Goal: Task Accomplishment & Management: Use online tool/utility

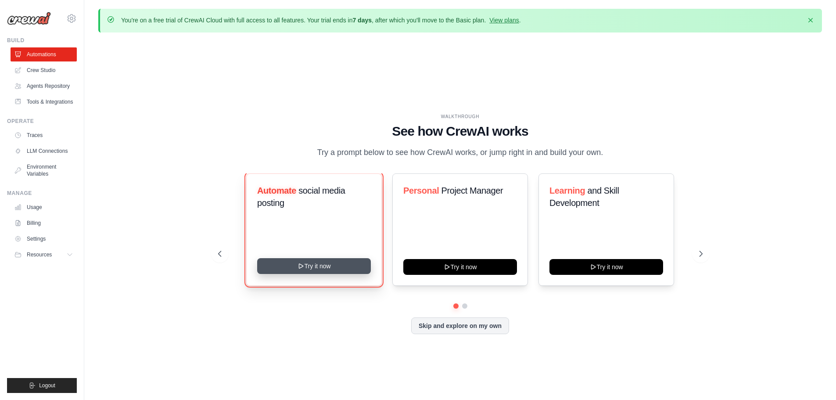
click at [356, 266] on button "Try it now" at bounding box center [314, 266] width 114 height 16
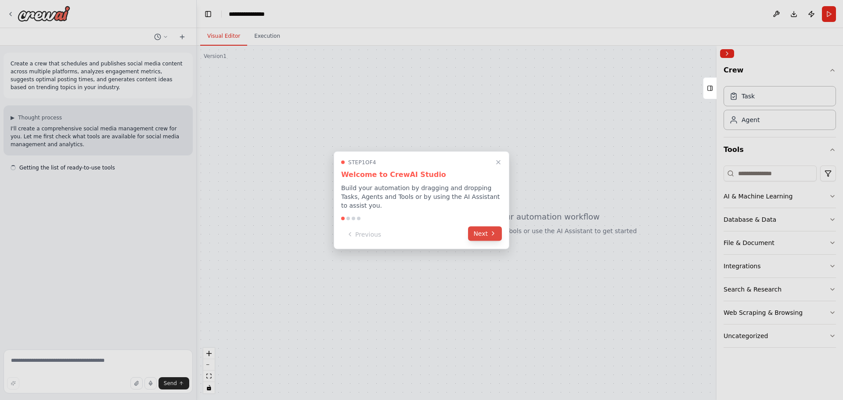
click at [476, 233] on button "Next" at bounding box center [485, 233] width 34 height 14
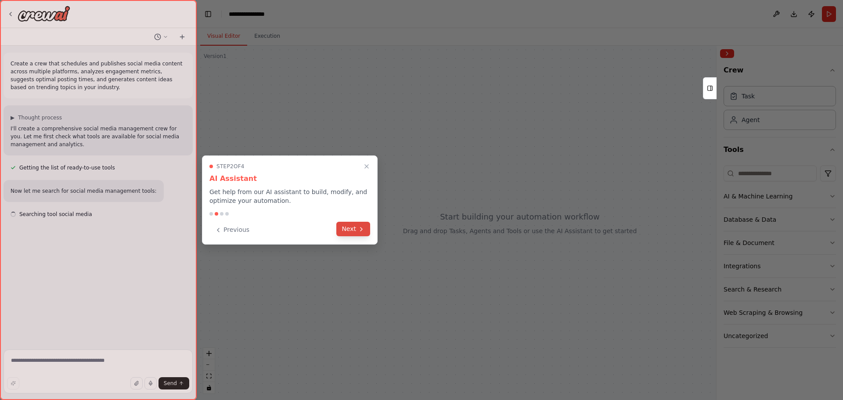
click at [350, 229] on button "Next" at bounding box center [353, 229] width 34 height 14
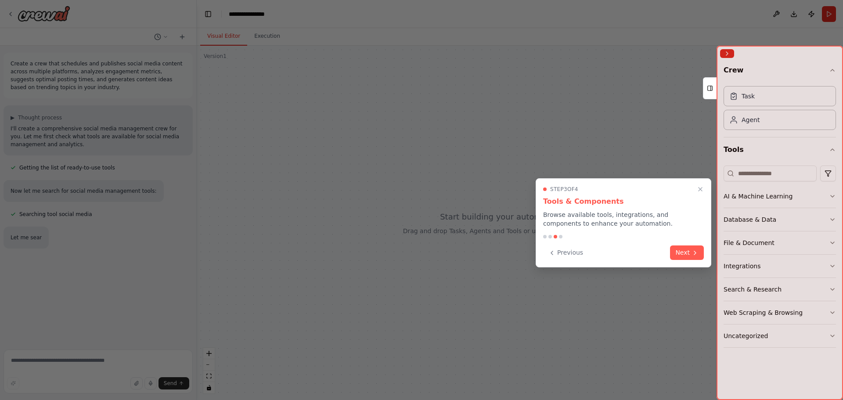
click at [678, 250] on button "Next" at bounding box center [687, 252] width 34 height 14
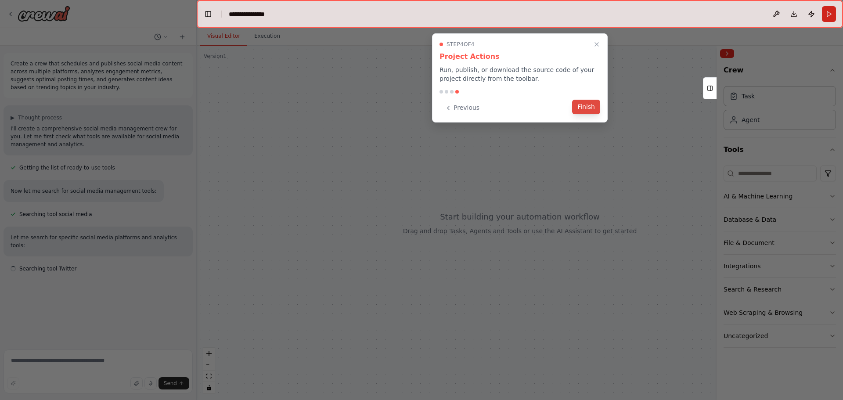
click at [595, 104] on button "Finish" at bounding box center [586, 107] width 28 height 14
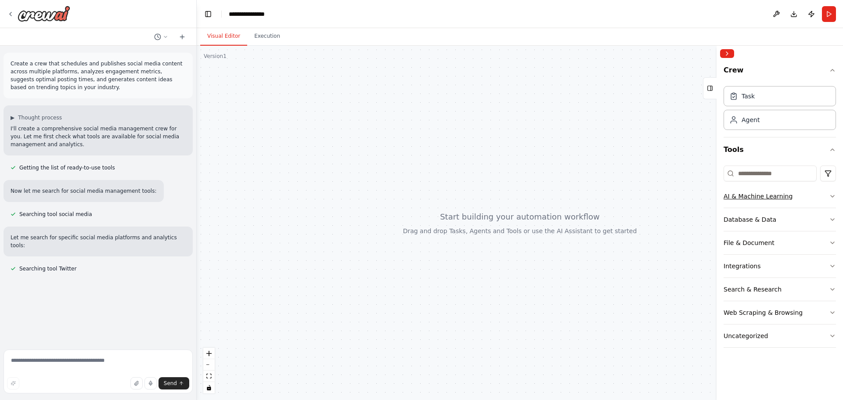
click at [779, 195] on div "AI & Machine Learning" at bounding box center [758, 196] width 69 height 9
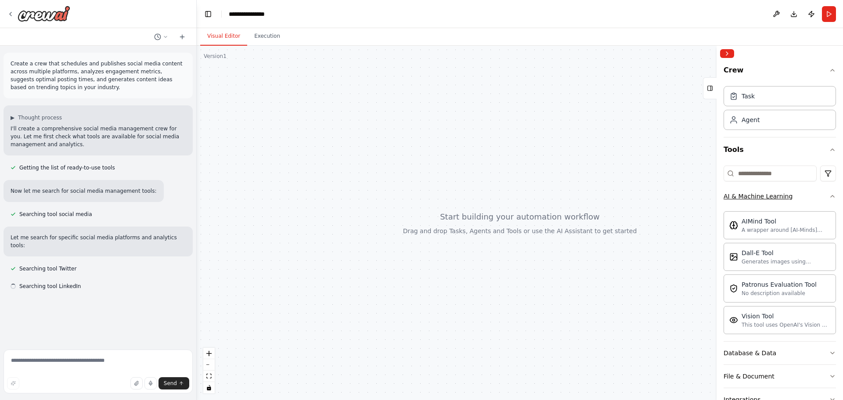
click at [779, 196] on div "AI & Machine Learning" at bounding box center [758, 196] width 69 height 9
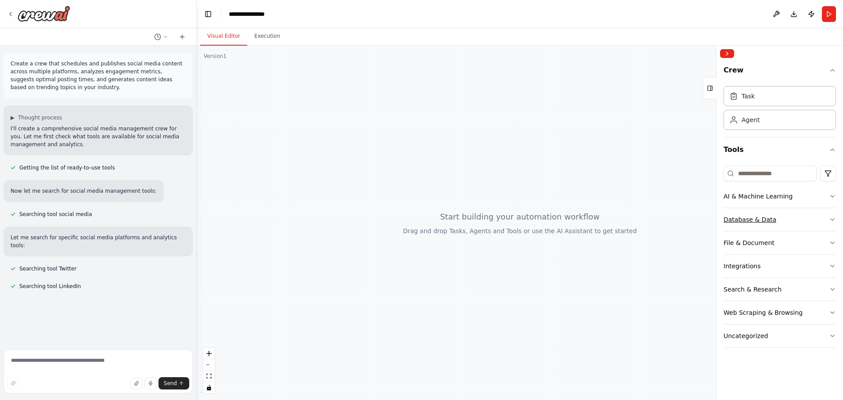
click at [772, 223] on button "Database & Data" at bounding box center [780, 219] width 112 height 23
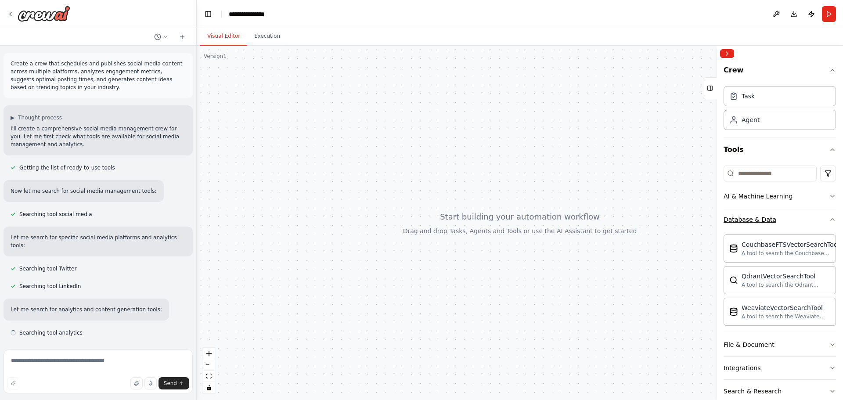
click at [764, 229] on button "Database & Data" at bounding box center [780, 219] width 112 height 23
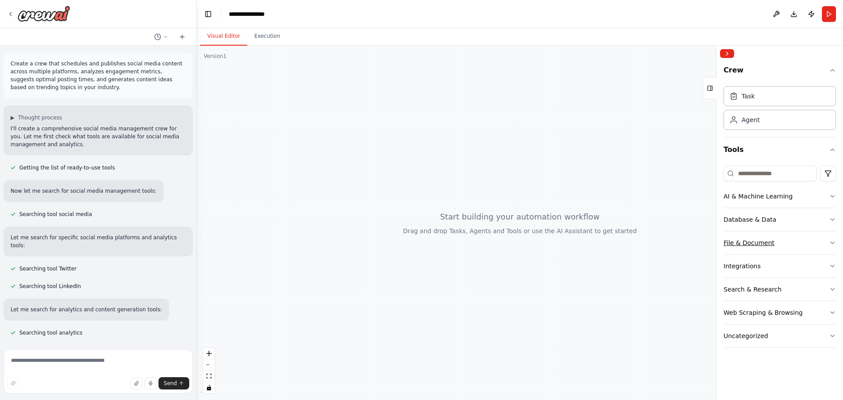
click at [759, 245] on div "File & Document" at bounding box center [749, 242] width 51 height 9
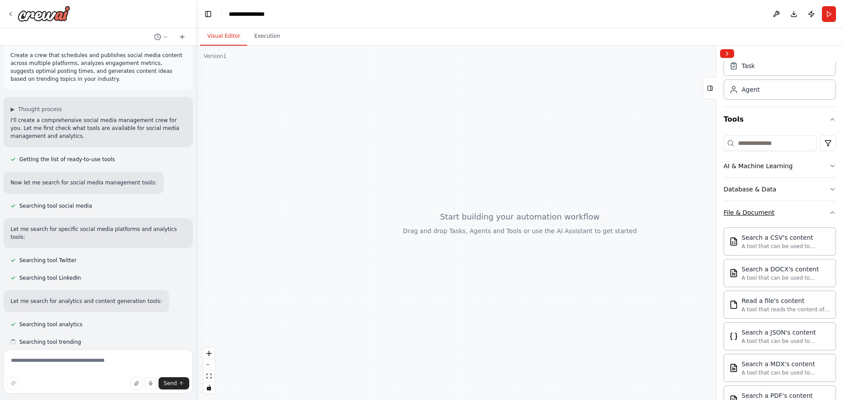
scroll to position [44, 0]
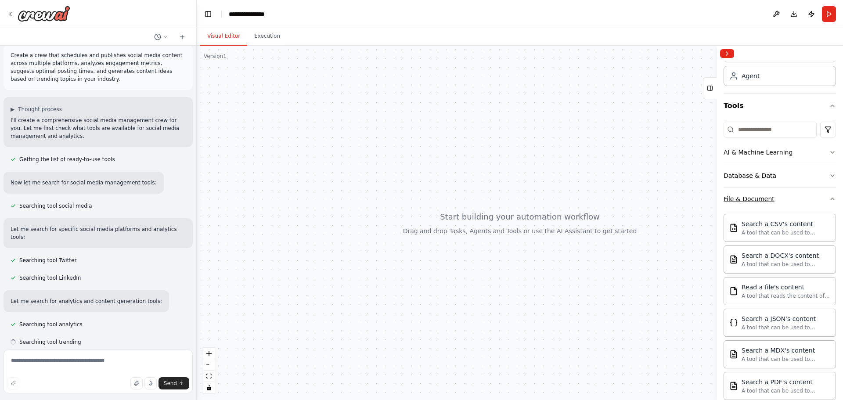
click at [753, 204] on button "File & Document" at bounding box center [780, 198] width 112 height 23
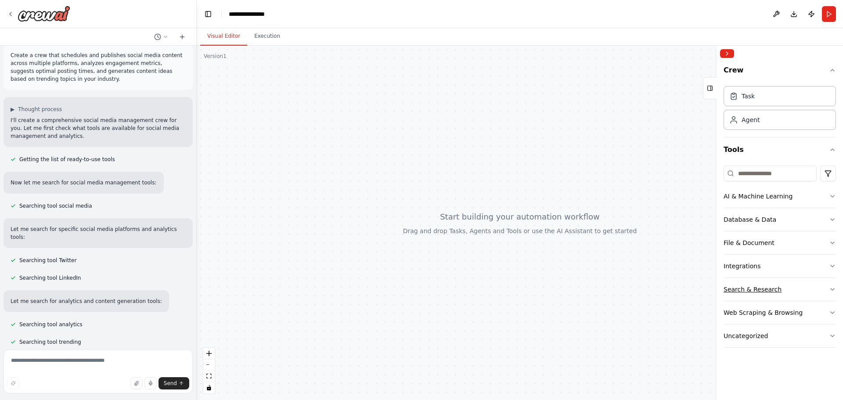
click at [749, 293] on div "Search & Research" at bounding box center [753, 289] width 58 height 9
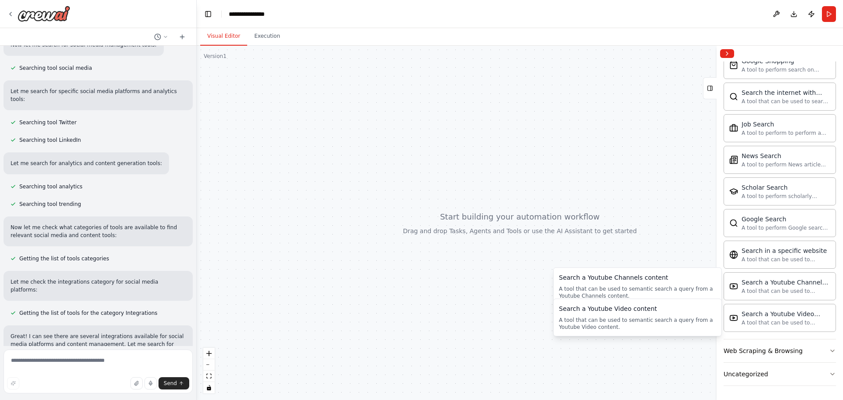
scroll to position [154, 0]
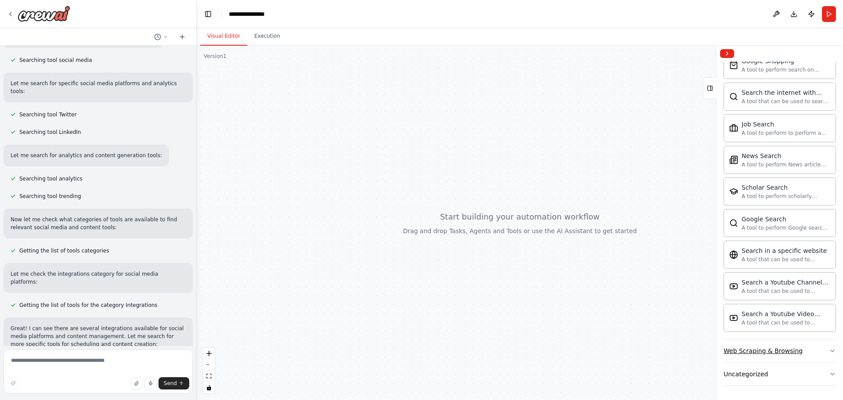
click at [795, 349] on div "Web Scraping & Browsing" at bounding box center [763, 350] width 79 height 9
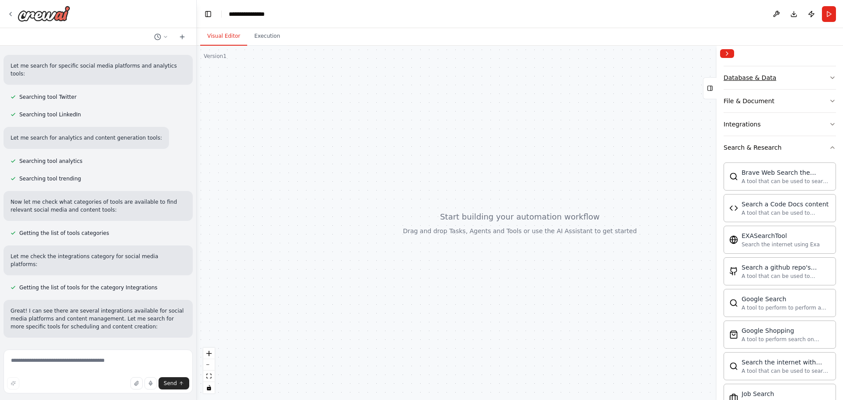
scroll to position [104, 0]
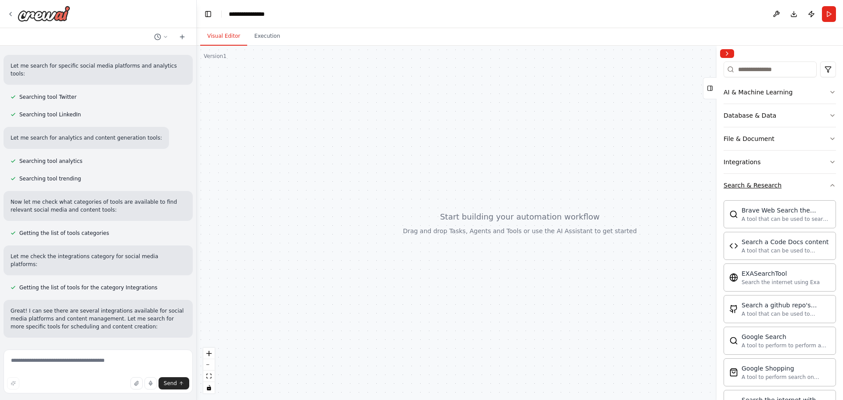
click at [761, 181] on div "Search & Research" at bounding box center [753, 185] width 58 height 9
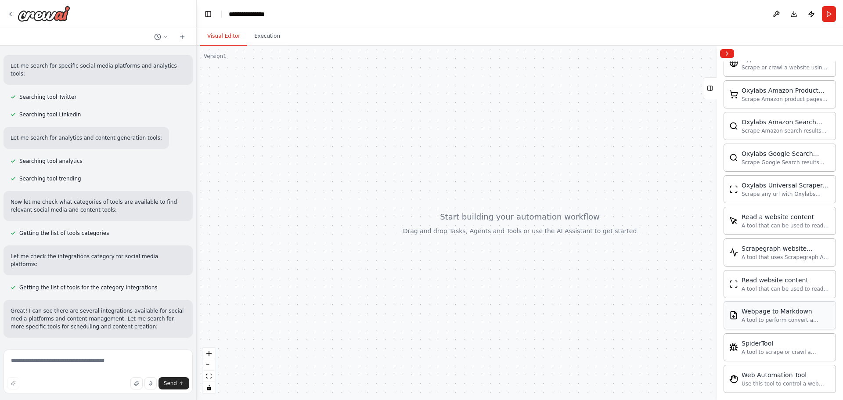
scroll to position [443, 0]
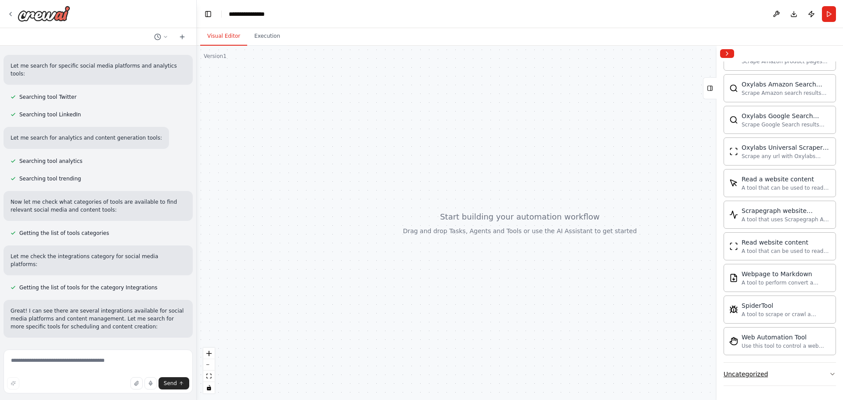
click at [774, 375] on button "Uncategorized" at bounding box center [780, 374] width 112 height 23
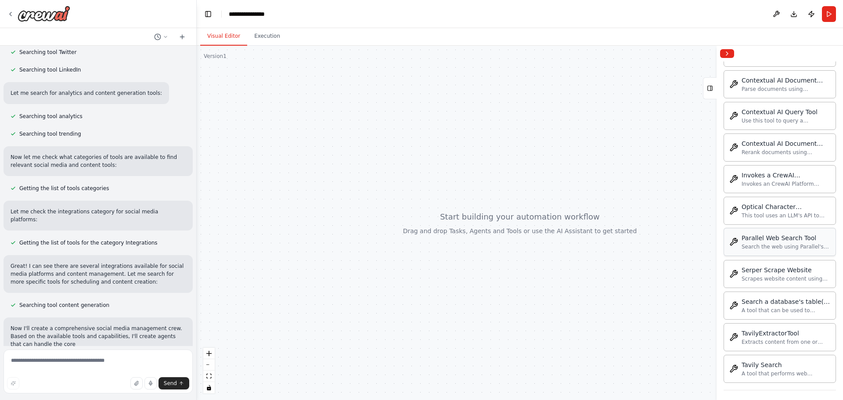
scroll to position [0, 0]
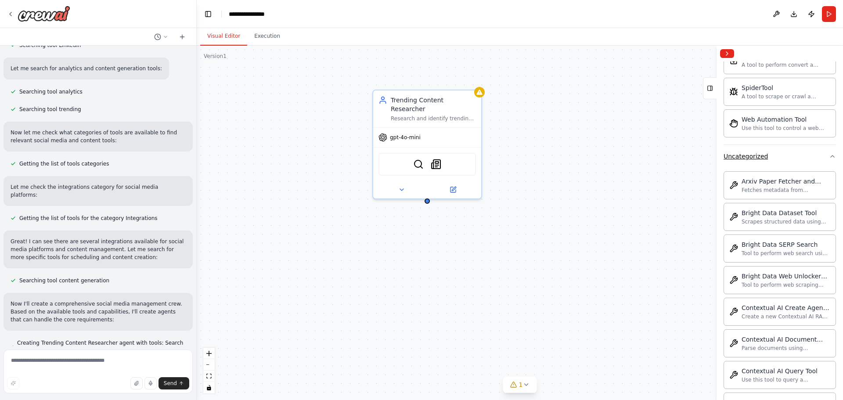
click at [769, 154] on button "Uncategorized" at bounding box center [780, 156] width 112 height 23
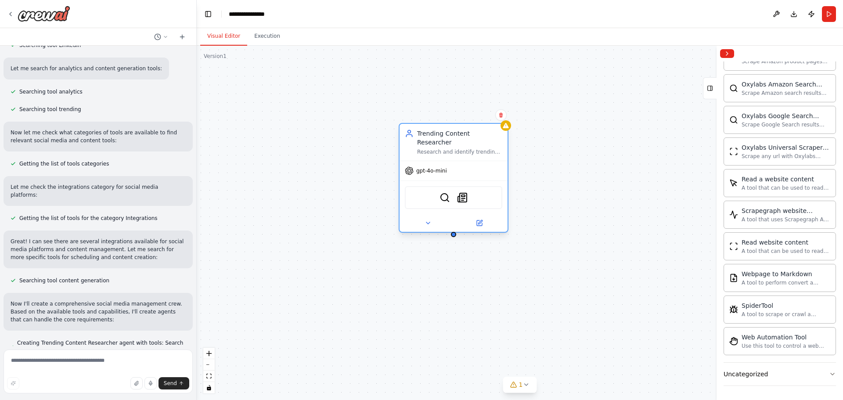
drag, startPoint x: 455, startPoint y: 101, endPoint x: 478, endPoint y: 138, distance: 43.2
click at [478, 138] on div "Trending Content Researcher Research and identify trending topics, hashtags, an…" at bounding box center [459, 142] width 85 height 26
click at [434, 167] on span "gpt-4o-mini" at bounding box center [431, 170] width 31 height 7
click at [448, 236] on div "Trending Content Researcher Research and identify trending topics, hashtags, an…" at bounding box center [520, 223] width 646 height 354
click at [333, 185] on div "Trending Content Researcher Research and identify trending topics, hashtags, an…" at bounding box center [520, 223] width 646 height 354
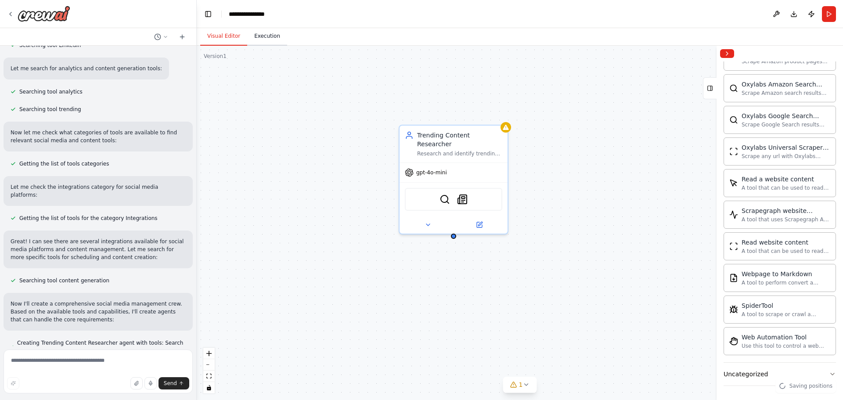
click at [263, 41] on button "Execution" at bounding box center [267, 36] width 40 height 18
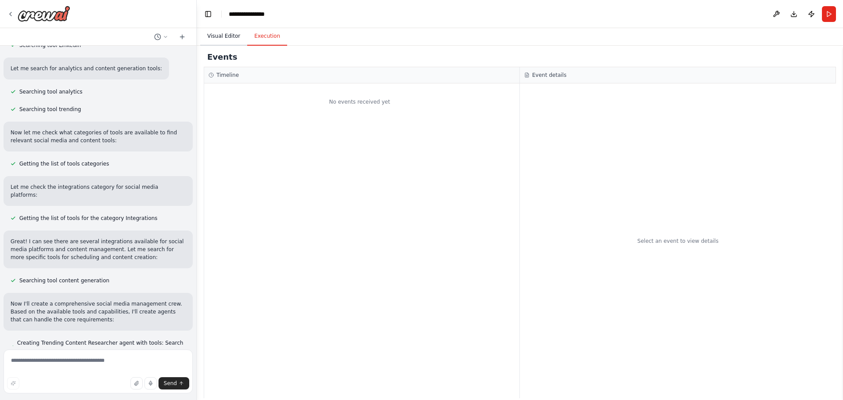
click at [227, 40] on button "Visual Editor" at bounding box center [223, 36] width 47 height 18
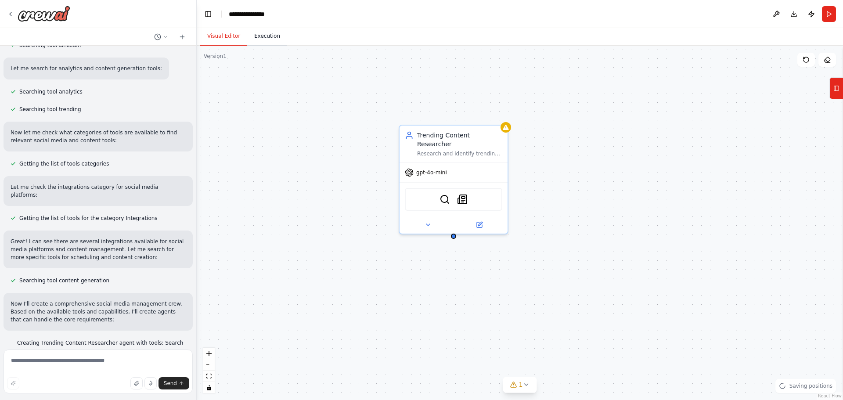
click at [253, 41] on button "Execution" at bounding box center [267, 36] width 40 height 18
click at [223, 38] on button "Visual Editor" at bounding box center [223, 36] width 47 height 18
drag, startPoint x: 442, startPoint y: 249, endPoint x: 422, endPoint y: 243, distance: 20.7
click at [422, 243] on div "Trending Content Researcher Research and identify trending topics, hashtags, an…" at bounding box center [520, 223] width 646 height 354
click at [522, 389] on button "1" at bounding box center [520, 385] width 34 height 16
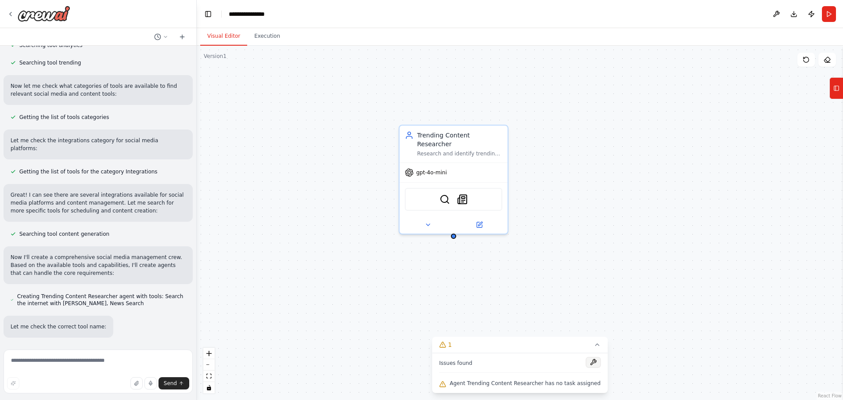
click at [586, 363] on button at bounding box center [593, 362] width 15 height 11
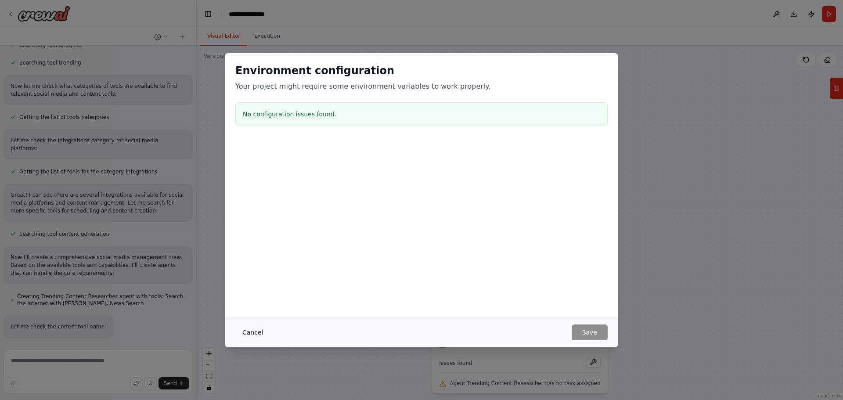
click at [240, 327] on button "Cancel" at bounding box center [252, 332] width 35 height 16
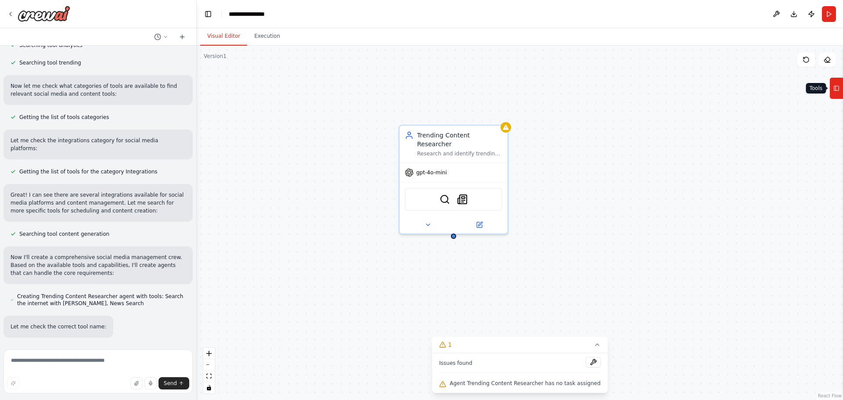
click at [837, 94] on icon at bounding box center [836, 88] width 6 height 14
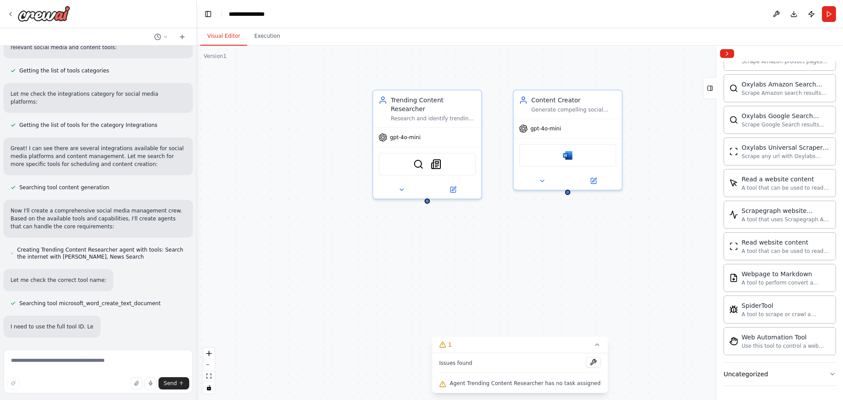
click at [508, 132] on div "Trending Content Researcher Research and identify trending topics, hashtags, an…" at bounding box center [520, 223] width 646 height 354
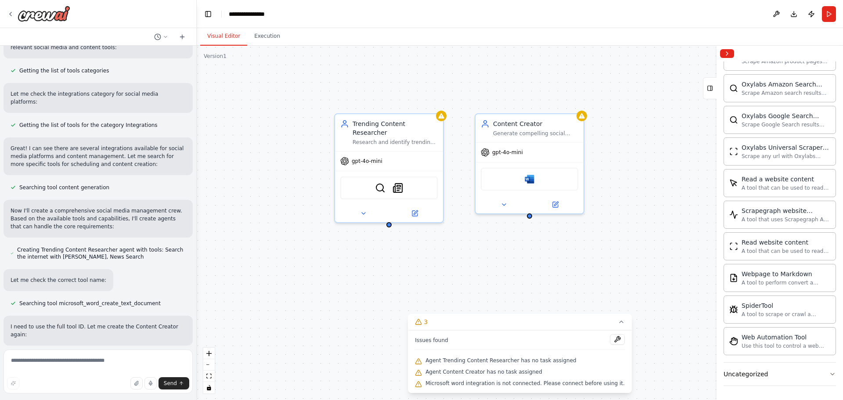
drag, startPoint x: 521, startPoint y: 209, endPoint x: 492, endPoint y: 227, distance: 34.1
click at [492, 227] on div "Trending Content Researcher Research and identify trending topics, hashtags, an…" at bounding box center [520, 223] width 646 height 354
click at [461, 227] on div "Trending Content Researcher Research and identify trending topics, hashtags, an…" at bounding box center [520, 223] width 646 height 354
click at [449, 260] on div "Trending Content Researcher Research and identify trending topics, hashtags, an…" at bounding box center [520, 223] width 646 height 354
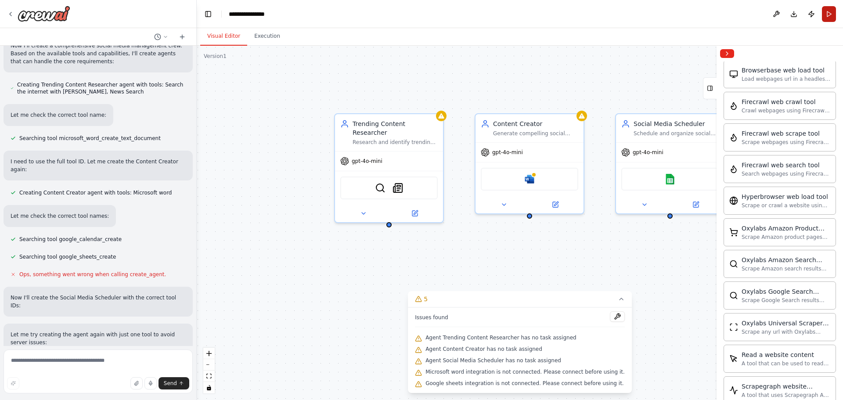
scroll to position [517, 0]
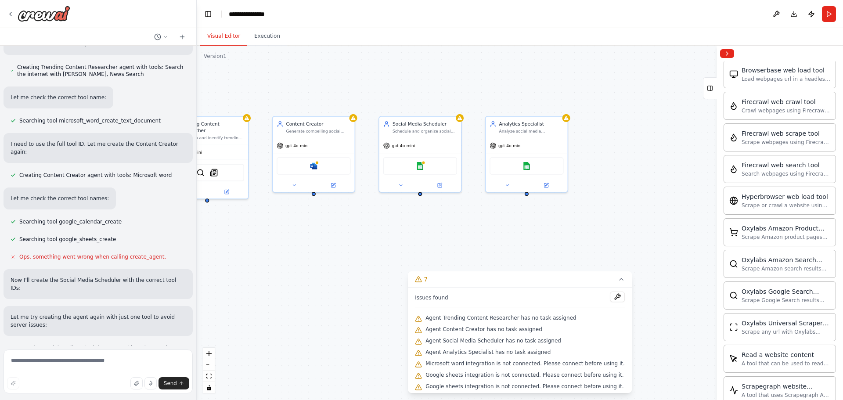
drag, startPoint x: 512, startPoint y: 94, endPoint x: 342, endPoint y: 96, distance: 169.0
click at [342, 96] on div "Trending Content Researcher Research and identify trending topics, hashtags, an…" at bounding box center [520, 223] width 646 height 354
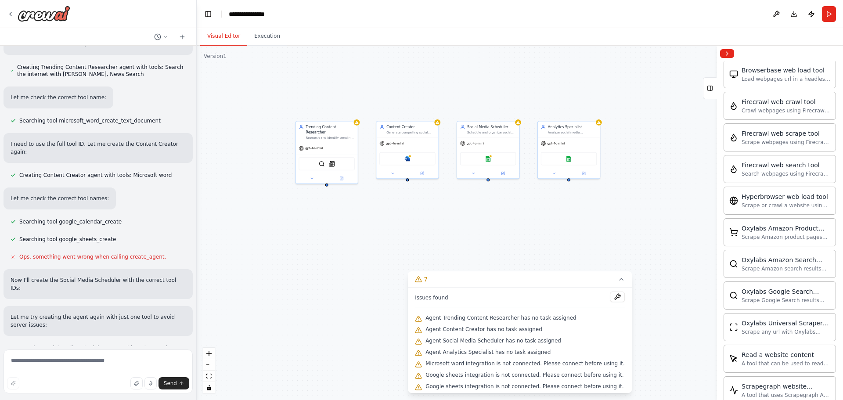
drag, startPoint x: 356, startPoint y: 87, endPoint x: 438, endPoint y: 97, distance: 82.8
click at [438, 97] on div "Trending Content Researcher Research and identify trending topics, hashtags, an…" at bounding box center [520, 223] width 646 height 354
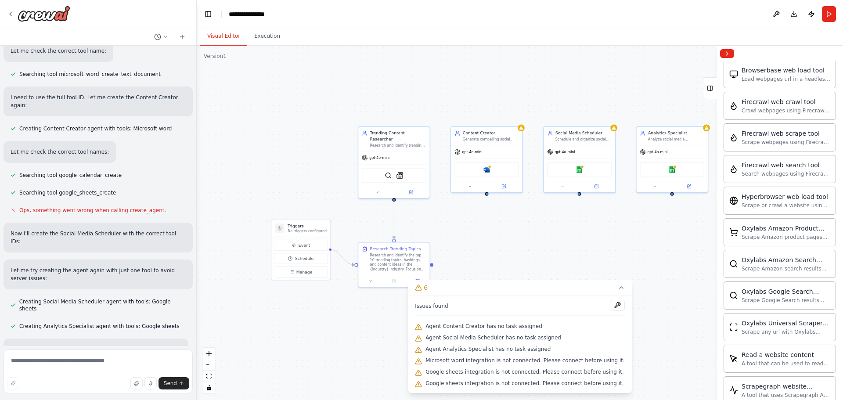
scroll to position [581, 0]
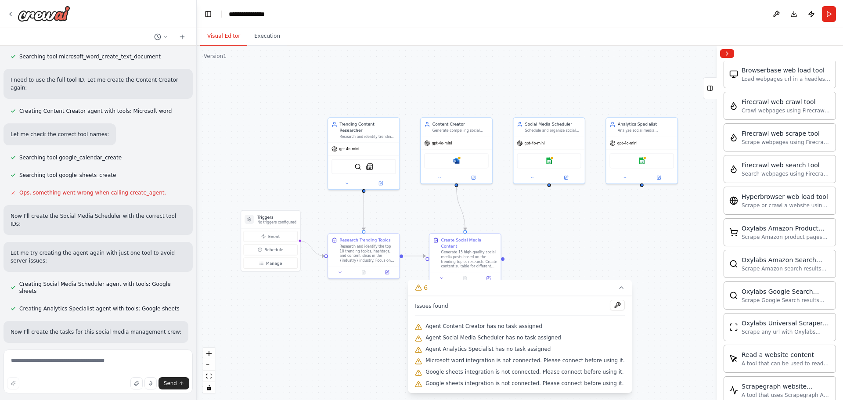
drag, startPoint x: 294, startPoint y: 316, endPoint x: 309, endPoint y: 307, distance: 17.3
click at [309, 307] on div ".deletable-edge-delete-btn { width: 20px; height: 20px; border: 0px solid #ffff…" at bounding box center [520, 223] width 646 height 354
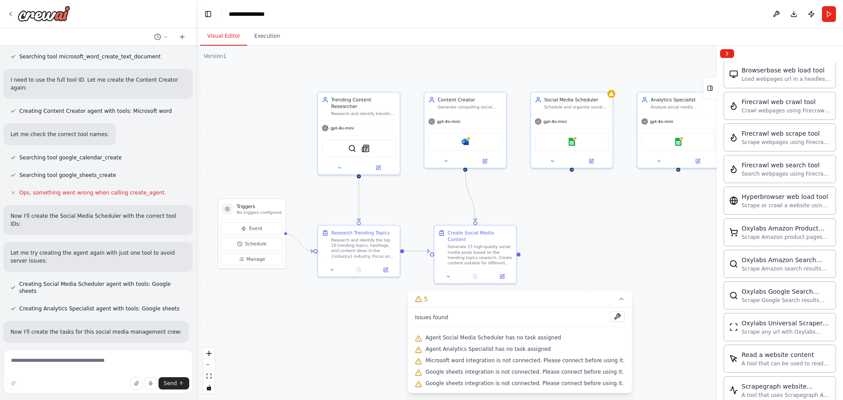
drag, startPoint x: 606, startPoint y: 231, endPoint x: 599, endPoint y: 232, distance: 7.0
click at [599, 232] on div ".deletable-edge-delete-btn { width: 20px; height: 20px; border: 0px solid #ffff…" at bounding box center [520, 223] width 646 height 354
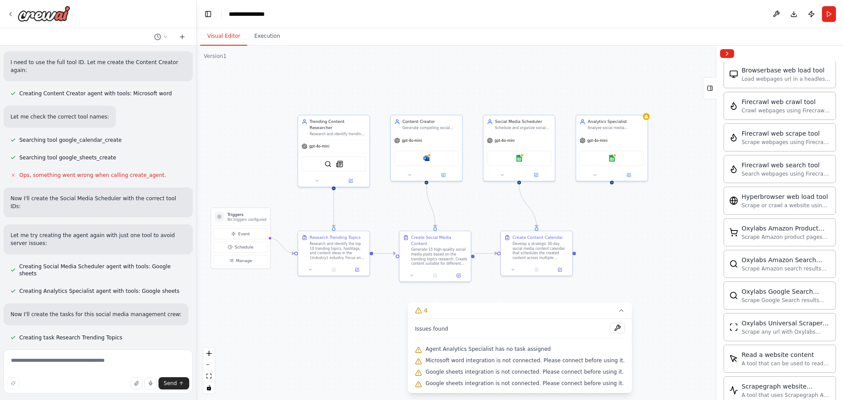
drag, startPoint x: 595, startPoint y: 210, endPoint x: 598, endPoint y: 216, distance: 5.9
click at [598, 216] on div ".deletable-edge-delete-btn { width: 20px; height: 20px; border: 0px solid #ffff…" at bounding box center [520, 223] width 646 height 354
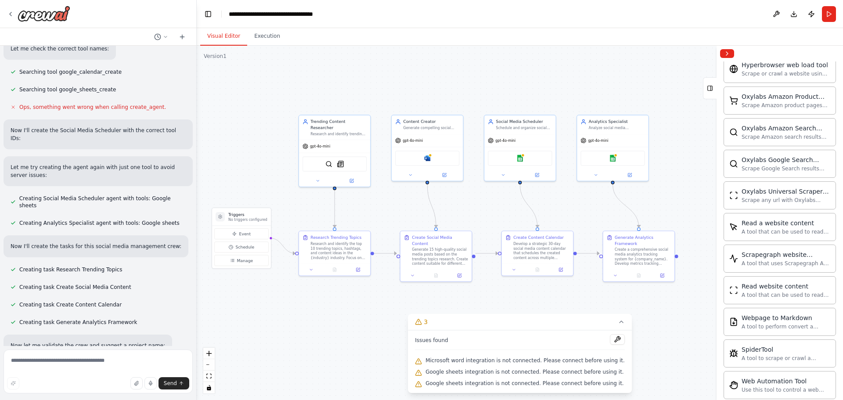
scroll to position [680, 0]
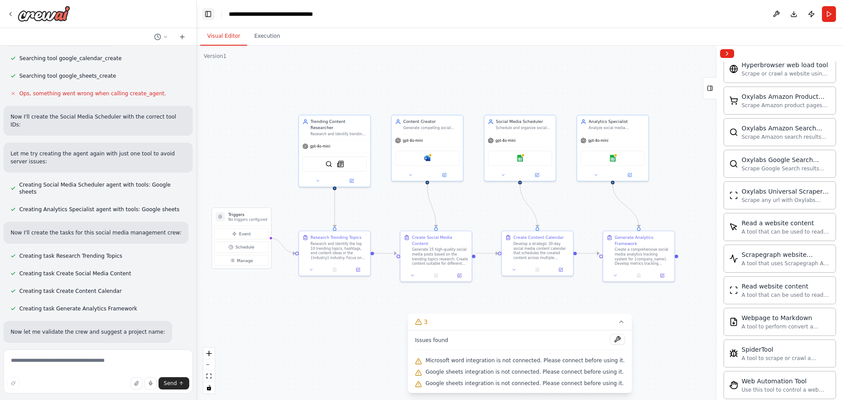
click at [213, 11] on button "Toggle Left Sidebar" at bounding box center [208, 14] width 12 height 12
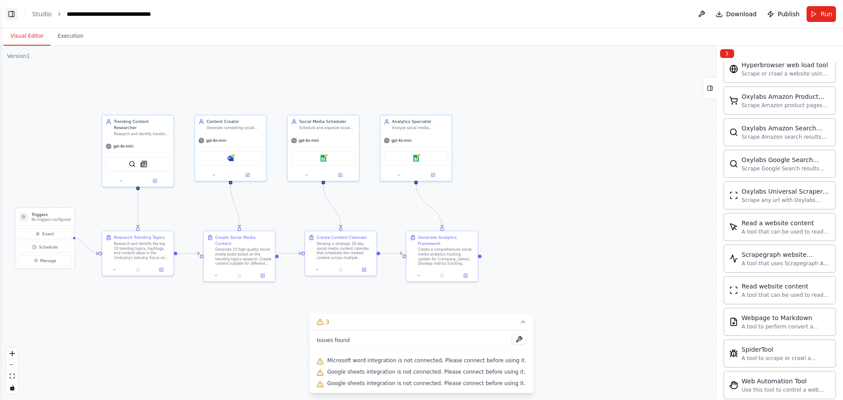
click at [14, 13] on button "Toggle Left Sidebar" at bounding box center [11, 14] width 12 height 12
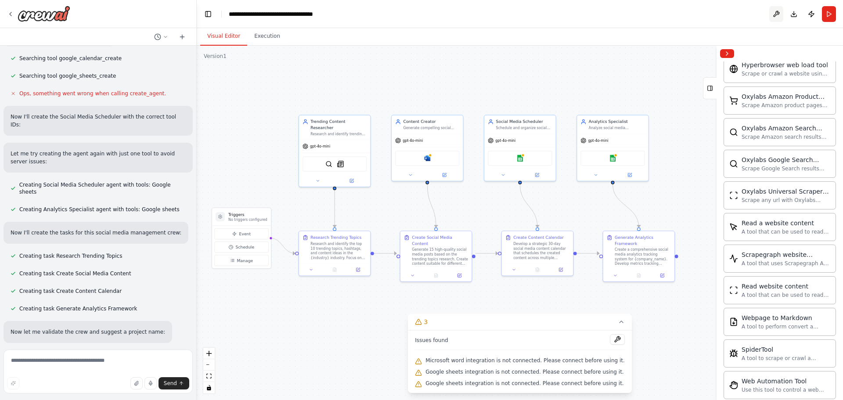
click at [776, 11] on button at bounding box center [776, 14] width 14 height 16
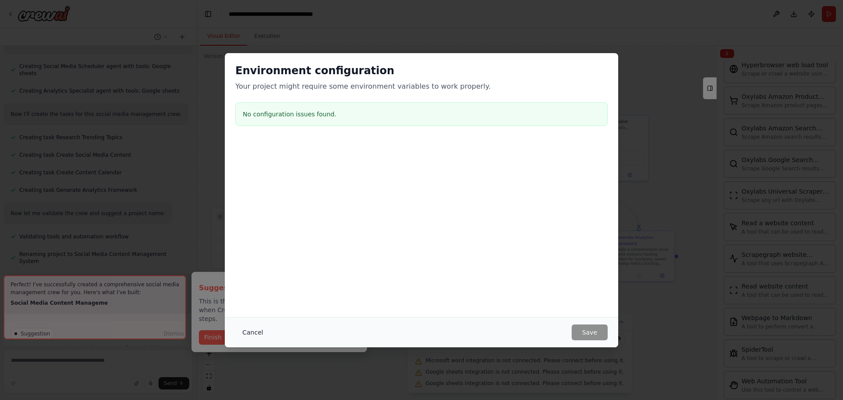
click at [252, 330] on button "Cancel" at bounding box center [252, 332] width 35 height 16
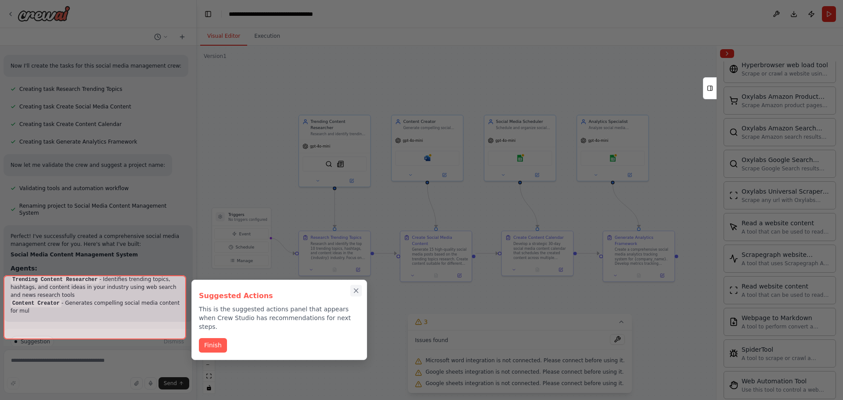
scroll to position [855, 0]
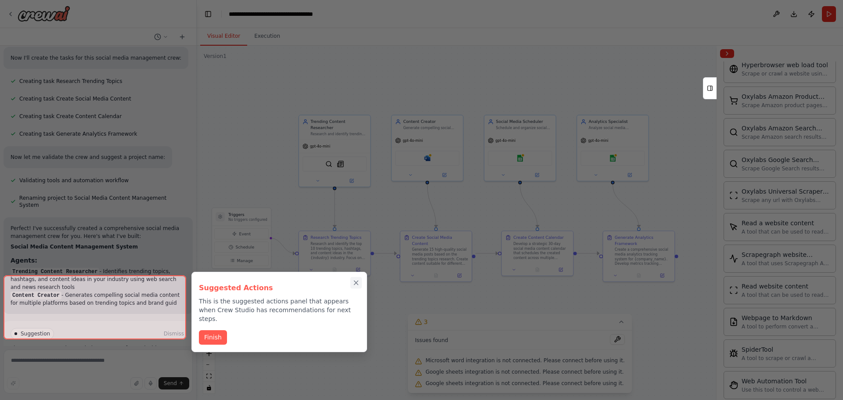
click at [357, 283] on icon "Close walkthrough" at bounding box center [356, 283] width 4 height 4
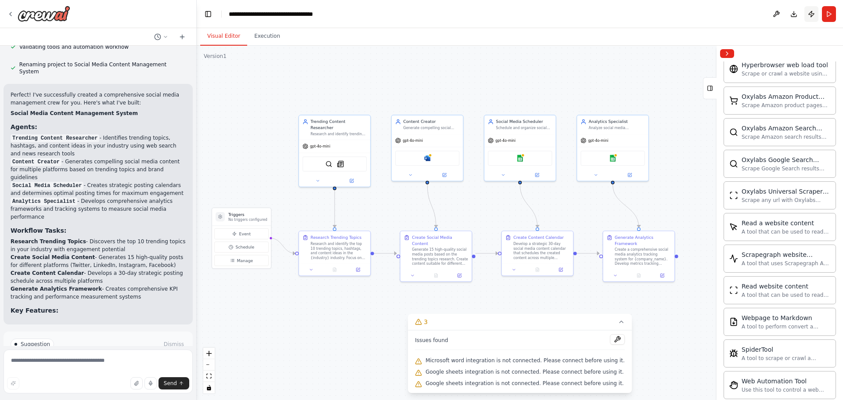
click at [813, 14] on button "Publish" at bounding box center [811, 14] width 14 height 16
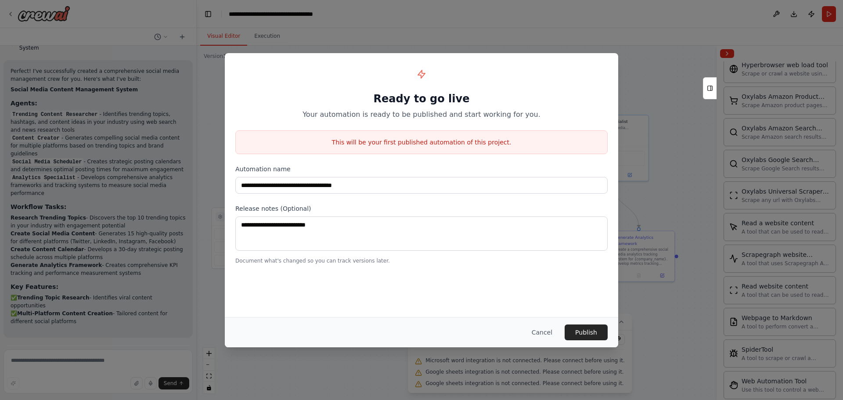
scroll to position [1020, 0]
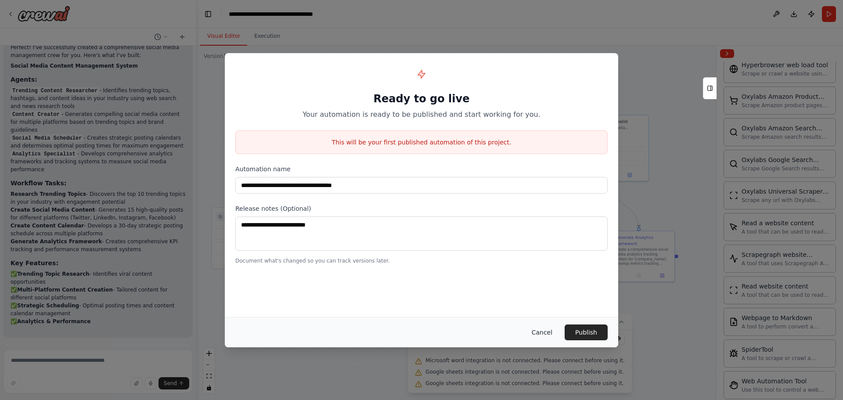
click at [530, 335] on button "Cancel" at bounding box center [542, 332] width 35 height 16
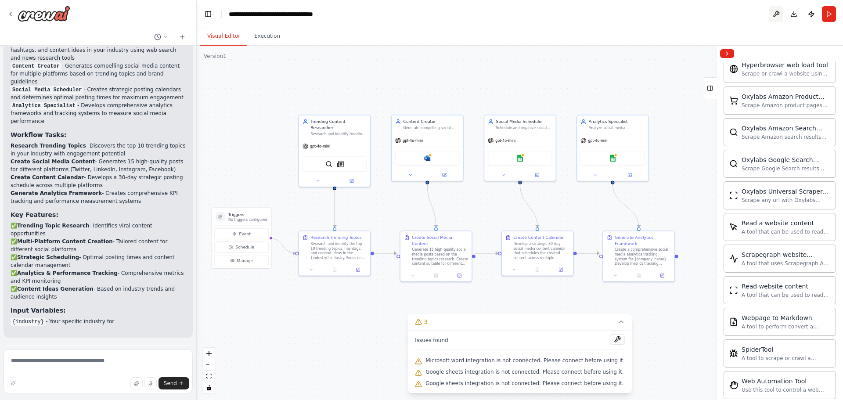
click at [777, 14] on button at bounding box center [776, 14] width 14 height 16
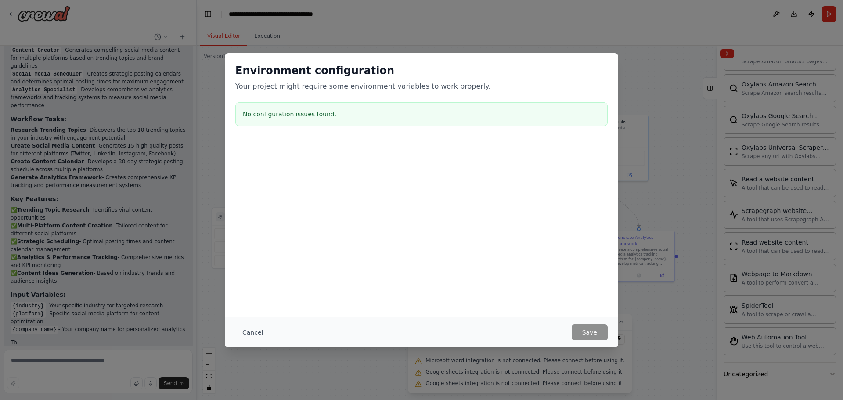
scroll to position [1108, 0]
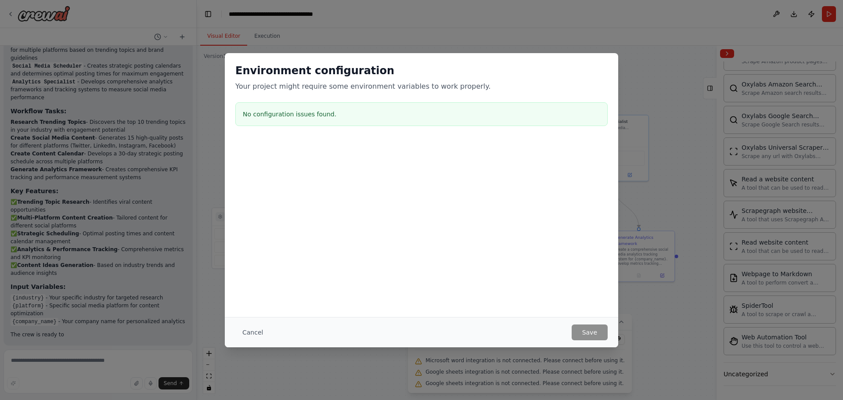
click at [589, 30] on div "Environment configuration Your project might require some environment variables…" at bounding box center [421, 200] width 843 height 400
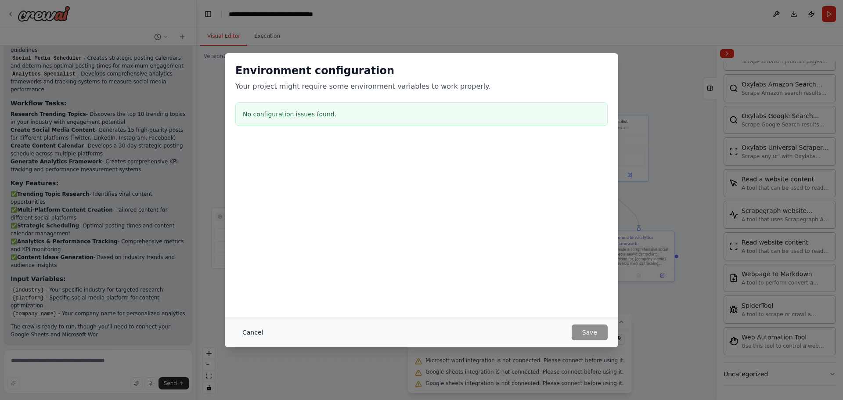
click at [256, 335] on button "Cancel" at bounding box center [252, 332] width 35 height 16
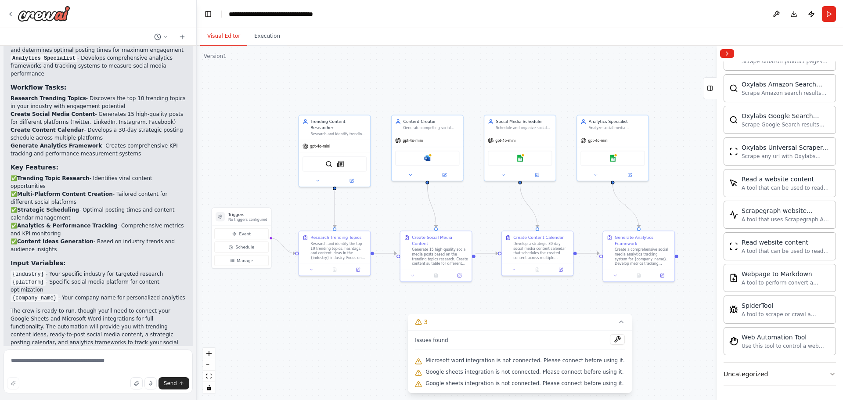
scroll to position [1139, 0]
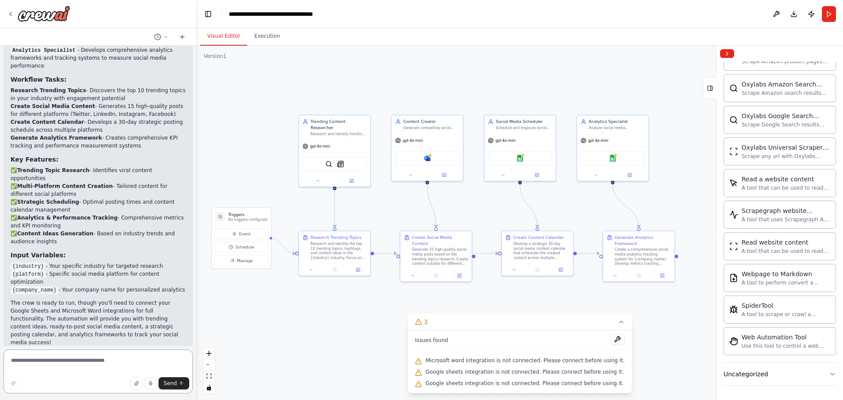
click at [75, 366] on textarea at bounding box center [98, 371] width 189 height 44
type textarea "**********"
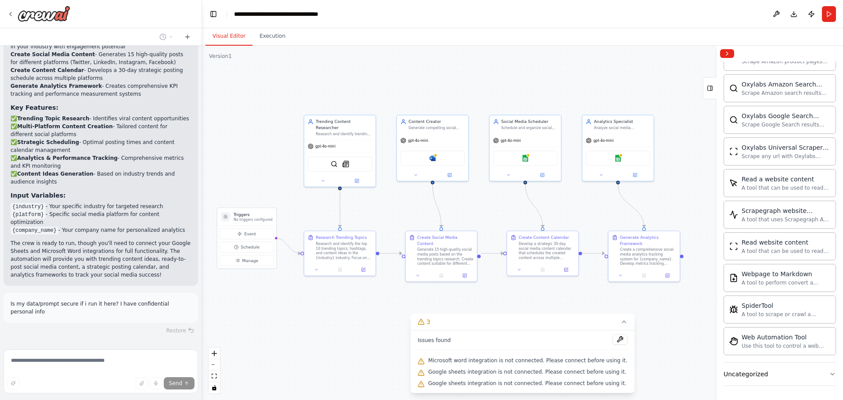
scroll to position [1130, 0]
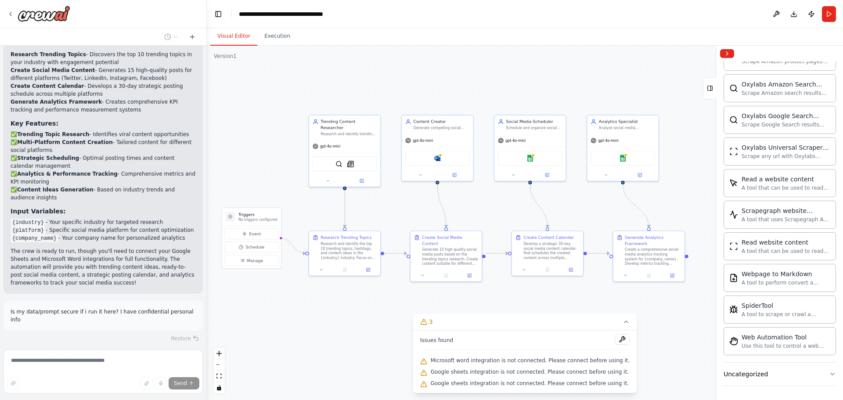
drag, startPoint x: 196, startPoint y: 122, endPoint x: 207, endPoint y: 120, distance: 11.2
click at [207, 120] on div "Create a crew that schedules and publishes social media content across multiple…" at bounding box center [421, 200] width 843 height 400
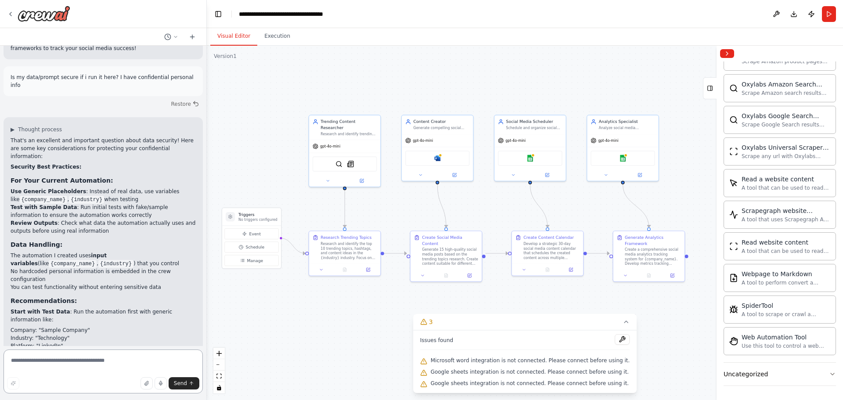
scroll to position [1378, 0]
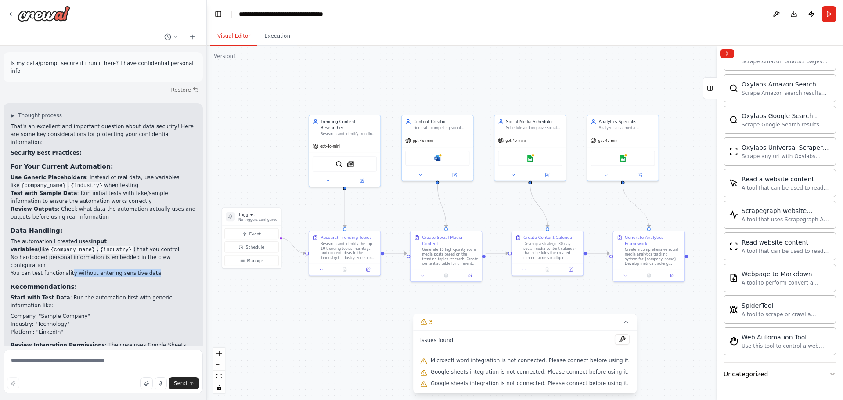
drag, startPoint x: 65, startPoint y: 216, endPoint x: 145, endPoint y: 222, distance: 79.7
click at [151, 269] on li "You can test functionality without entering sensitive data" at bounding box center [103, 273] width 185 height 8
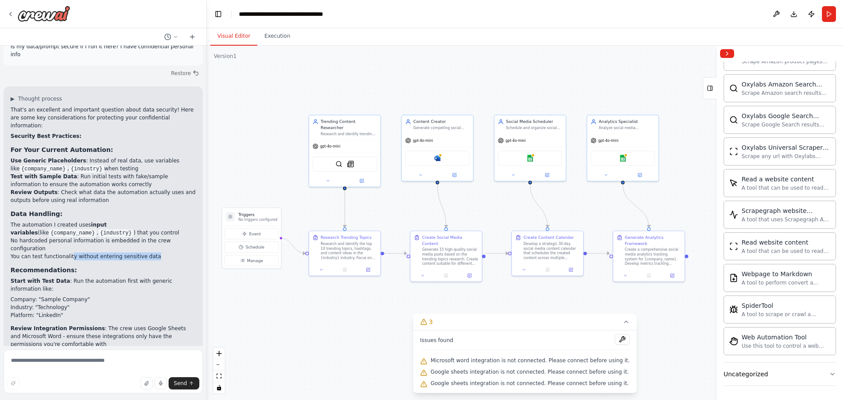
scroll to position [1422, 0]
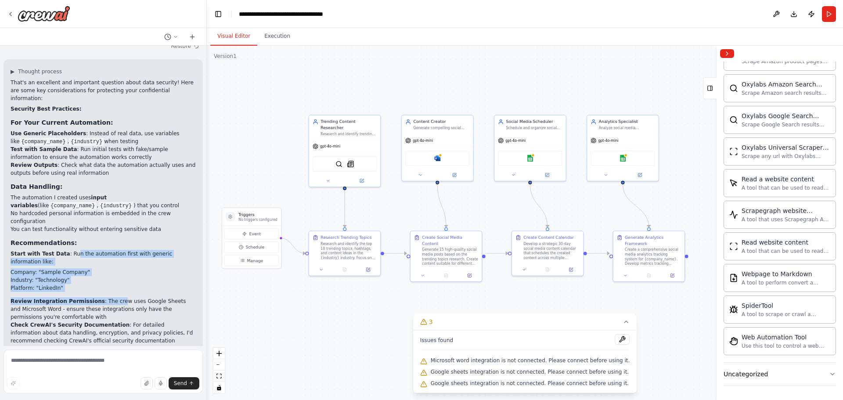
drag, startPoint x: 69, startPoint y: 195, endPoint x: 108, endPoint y: 231, distance: 53.8
click at [109, 250] on ol "Start with Test Data : Run the automation first with generic information like: …" at bounding box center [103, 297] width 185 height 95
click at [83, 276] on li "Industry: "Technology"" at bounding box center [103, 280] width 185 height 8
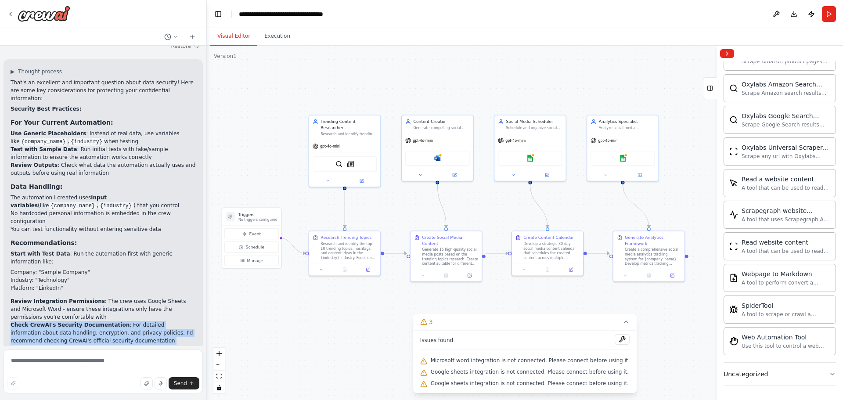
drag, startPoint x: 96, startPoint y: 252, endPoint x: 112, endPoint y: 316, distance: 65.4
click at [112, 316] on div "That's an excellent and important question about data security! Here are some k…" at bounding box center [103, 241] width 185 height 325
click at [104, 361] on p "You could run this automation with sample data first to see how it works, then …" at bounding box center [103, 373] width 185 height 24
click at [322, 144] on div "gpt-4o-mini" at bounding box center [344, 145] width 71 height 13
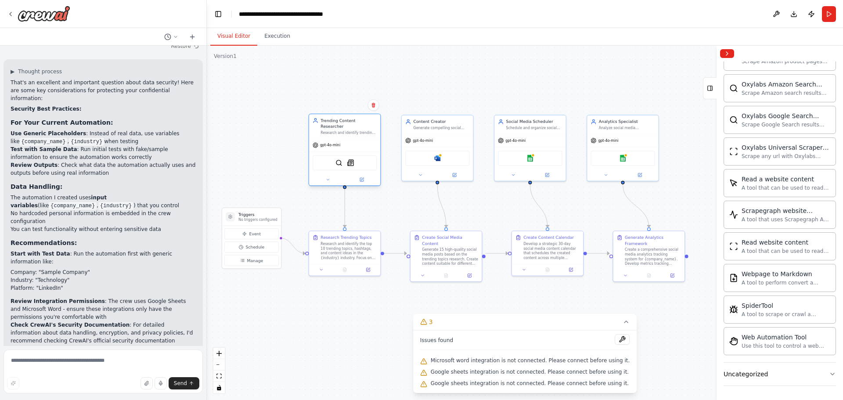
click at [327, 143] on span "gpt-4o-mini" at bounding box center [330, 145] width 20 height 5
click at [329, 177] on icon at bounding box center [327, 179] width 5 height 5
click at [109, 373] on textarea at bounding box center [103, 371] width 199 height 44
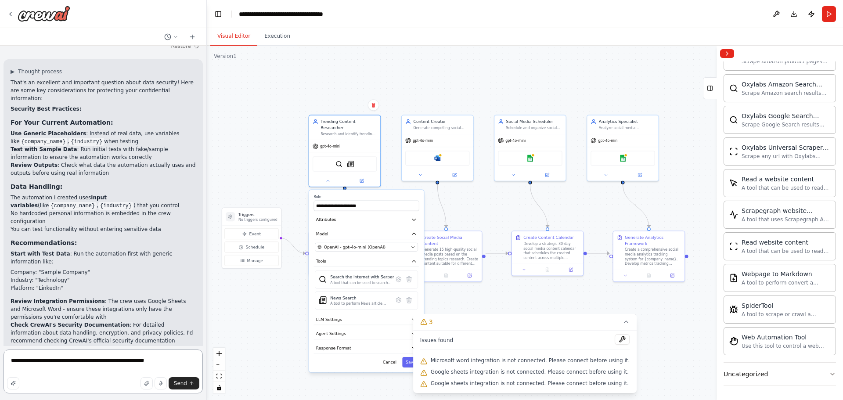
type textarea "**********"
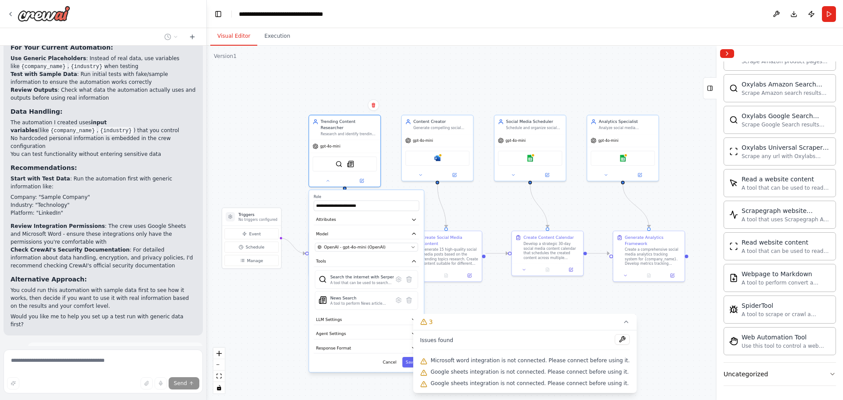
scroll to position [1499, 0]
click at [342, 142] on div "gpt-4o-mini" at bounding box center [344, 145] width 71 height 13
click at [366, 244] on span "OpenAI - gpt-4o-mini (OpenAI)" at bounding box center [354, 247] width 61 height 6
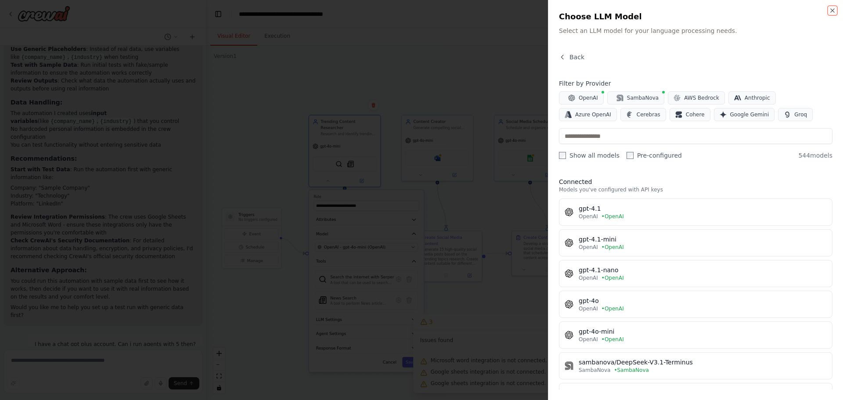
scroll to position [1514, 0]
click at [266, 112] on div at bounding box center [421, 200] width 843 height 400
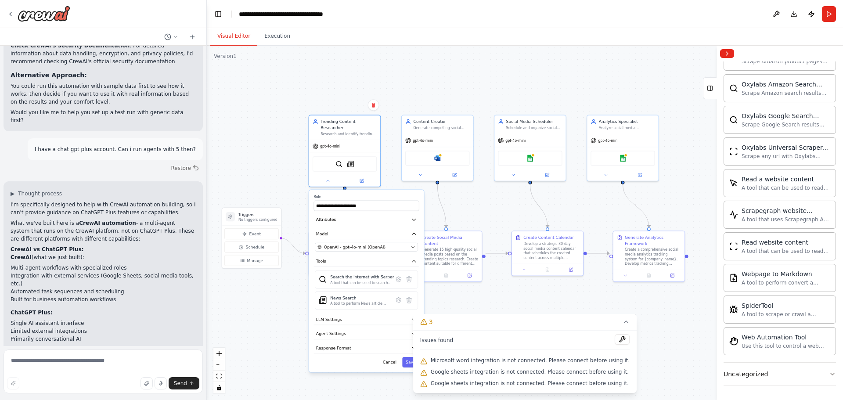
scroll to position [1709, 0]
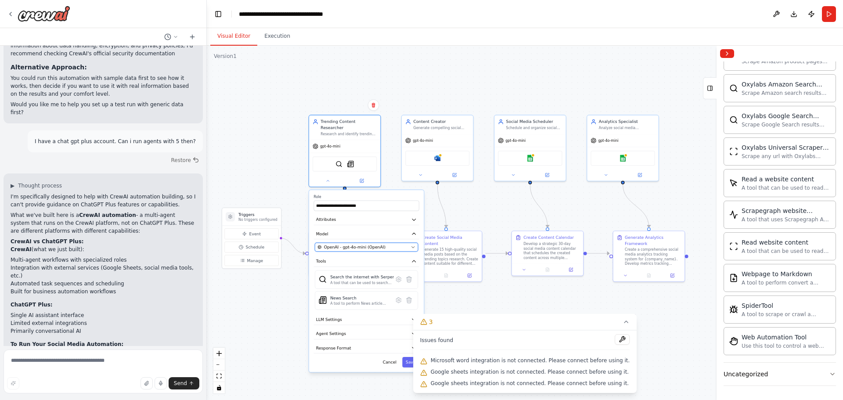
click at [349, 244] on span "OpenAI - gpt-4o-mini (OpenAI)" at bounding box center [354, 247] width 61 height 6
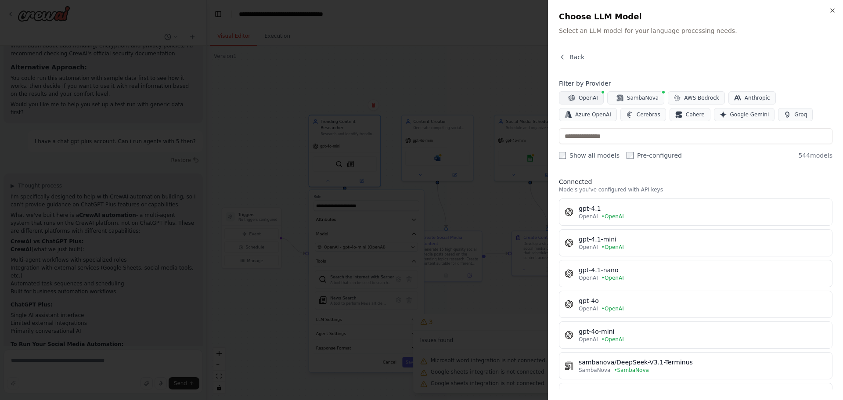
click at [582, 101] on span "OpenAI" at bounding box center [588, 97] width 19 height 7
click at [580, 99] on span "OpenAI" at bounding box center [588, 97] width 19 height 7
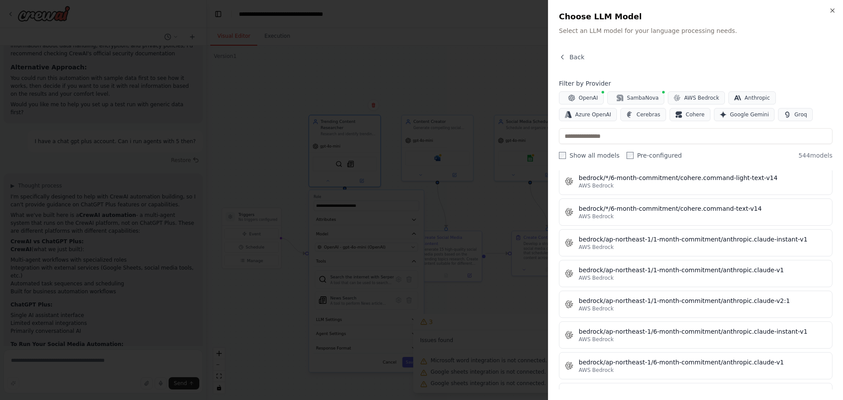
scroll to position [0, 0]
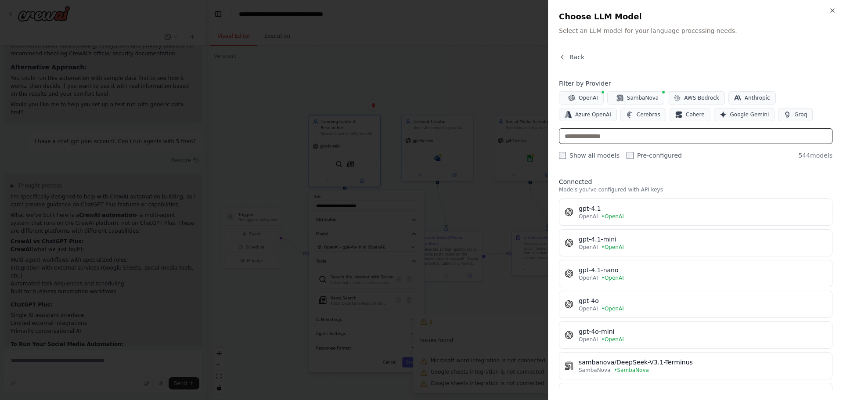
click at [619, 130] on input "text" at bounding box center [696, 136] width 274 height 16
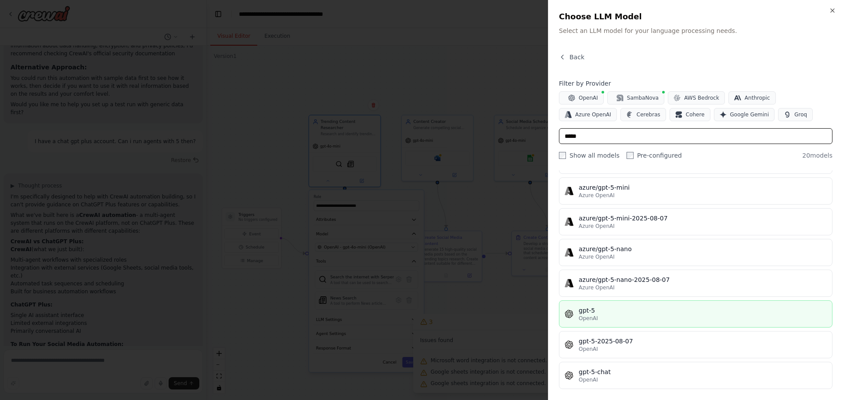
scroll to position [263, 0]
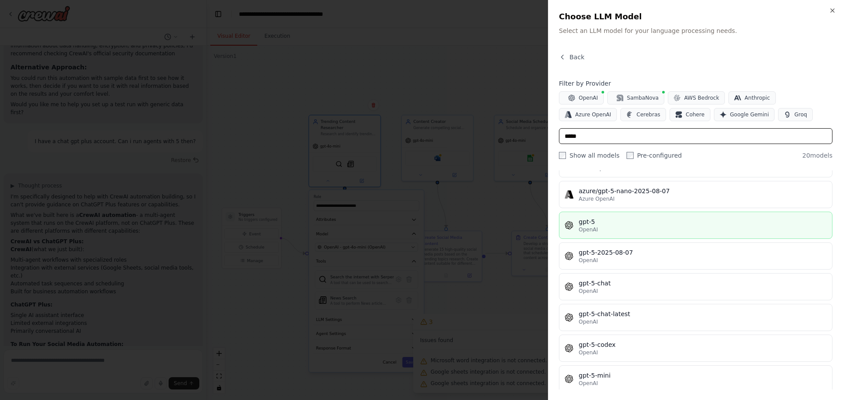
type input "*****"
click at [652, 229] on div "OpenAI" at bounding box center [703, 229] width 248 height 7
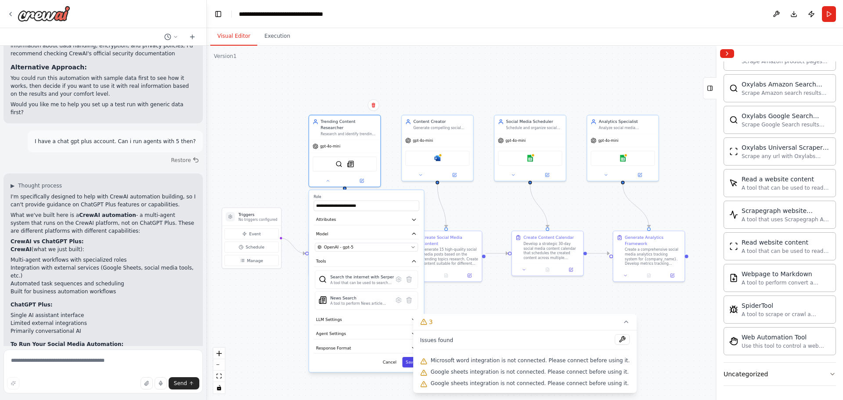
click at [414, 357] on button "Save" at bounding box center [410, 362] width 17 height 11
click at [446, 141] on div "gpt-4o-mini" at bounding box center [437, 139] width 71 height 13
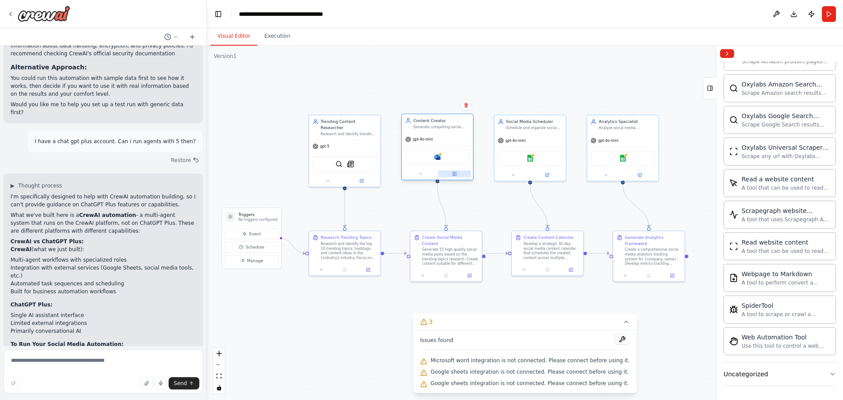
click at [459, 177] on button at bounding box center [454, 173] width 33 height 7
click at [450, 174] on button at bounding box center [454, 173] width 33 height 7
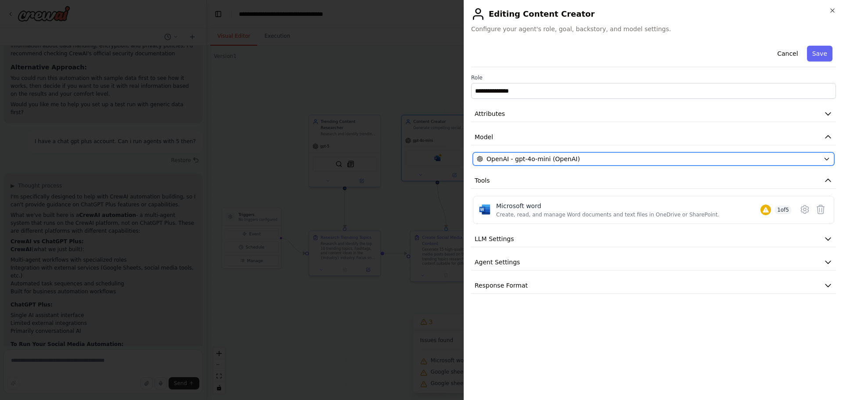
click at [538, 159] on span "OpenAI - gpt-4o-mini (OpenAI)" at bounding box center [533, 159] width 94 height 9
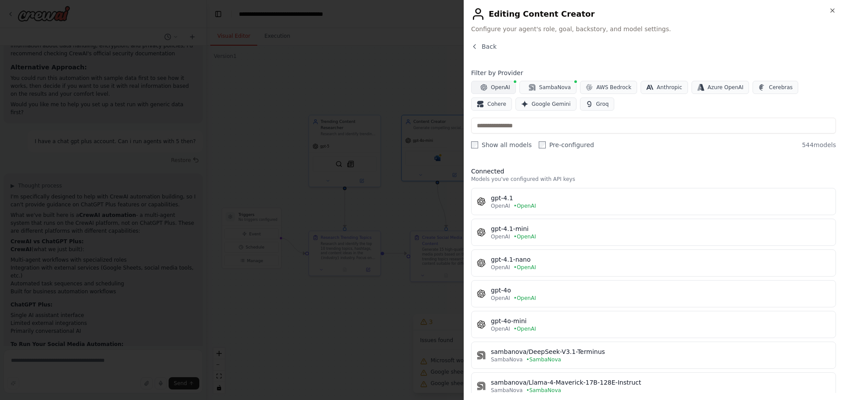
click at [494, 91] on button "OpenAI" at bounding box center [493, 87] width 45 height 13
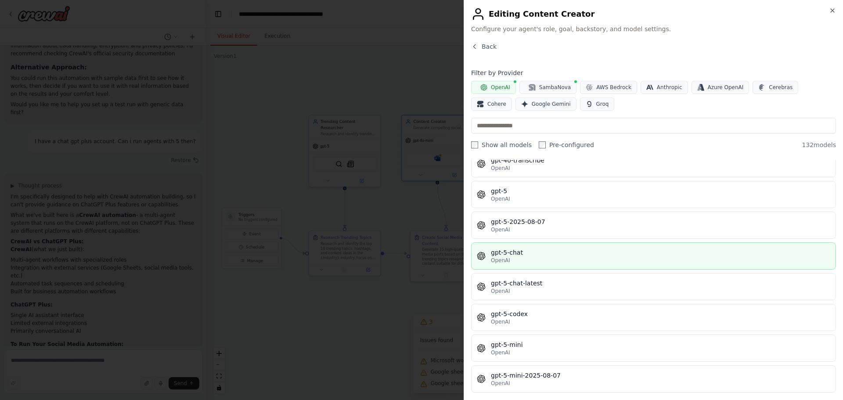
scroll to position [2020, 0]
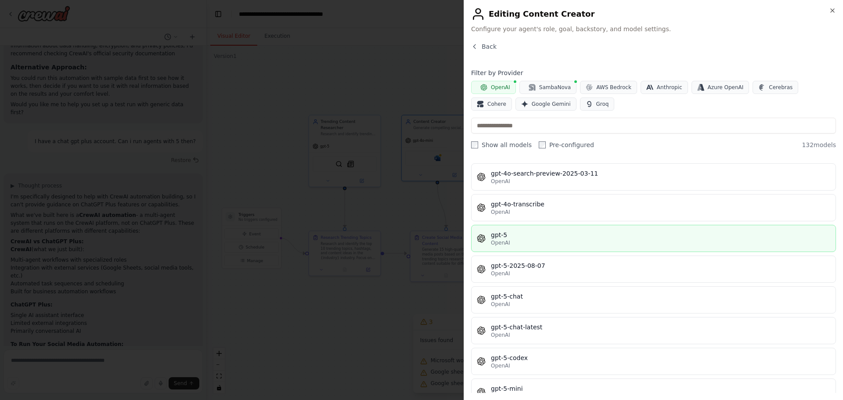
click at [541, 240] on div "OpenAI" at bounding box center [660, 242] width 339 height 7
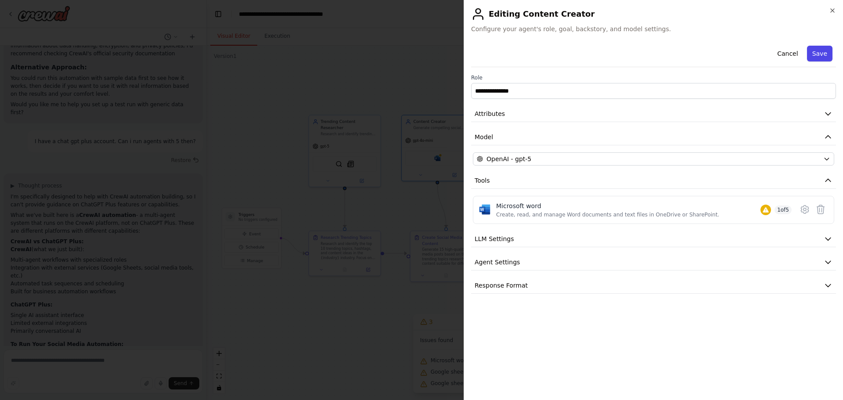
click at [824, 54] on button "Save" at bounding box center [819, 54] width 25 height 16
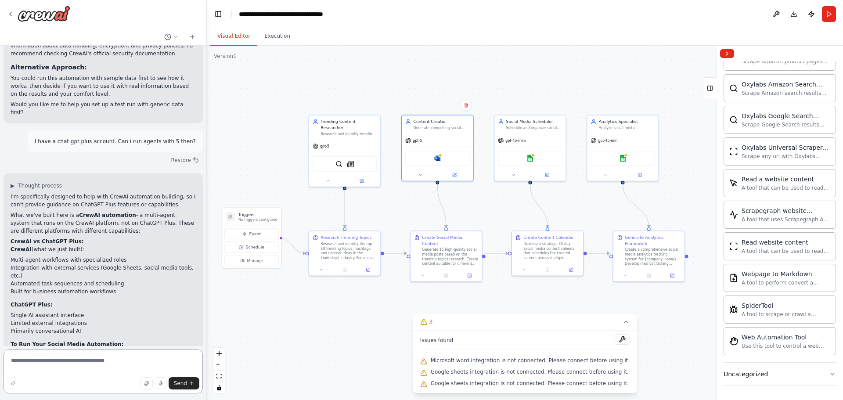
click at [136, 359] on textarea at bounding box center [103, 371] width 199 height 44
type textarea "**********"
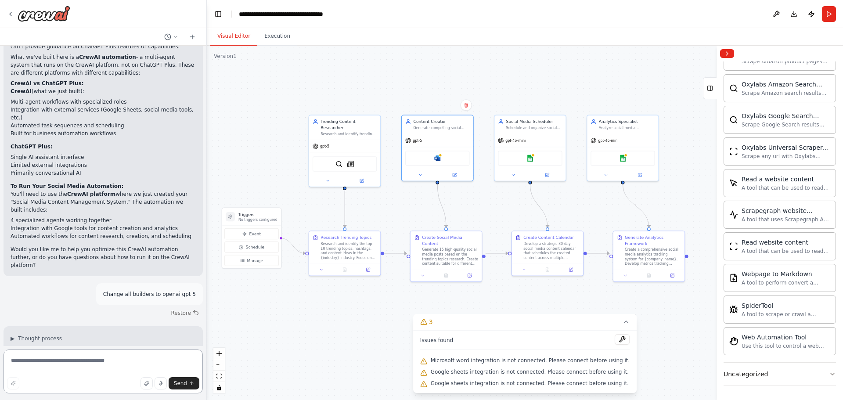
scroll to position [1875, 0]
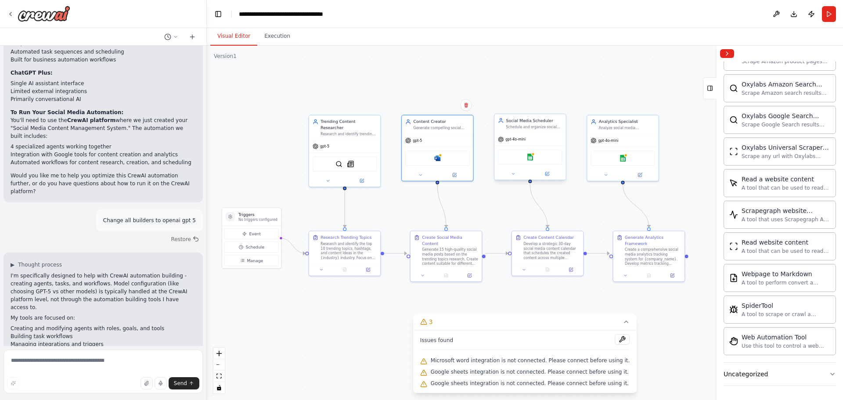
click at [526, 141] on div "gpt-4o-mini" at bounding box center [529, 139] width 71 height 13
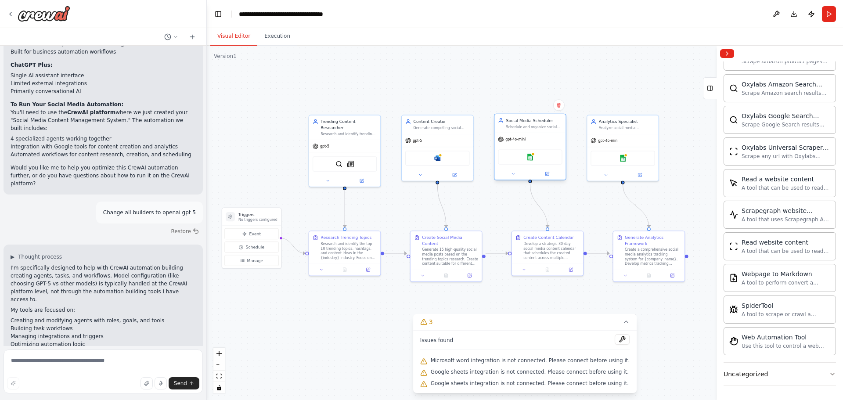
click at [517, 141] on span "gpt-4o-mini" at bounding box center [515, 139] width 20 height 5
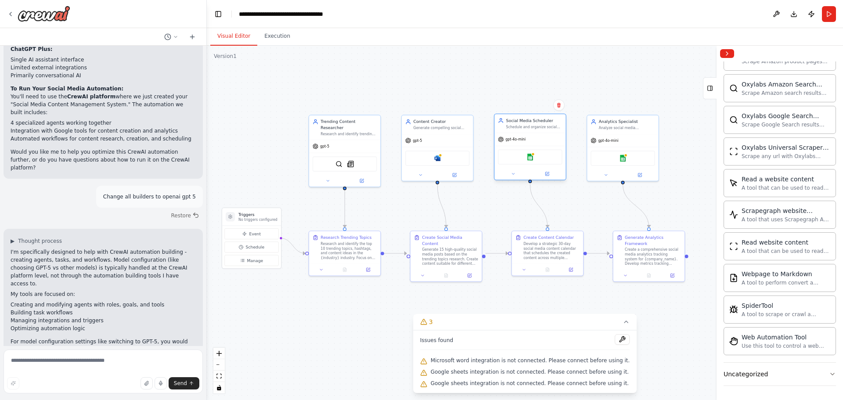
click at [515, 178] on div at bounding box center [529, 173] width 71 height 11
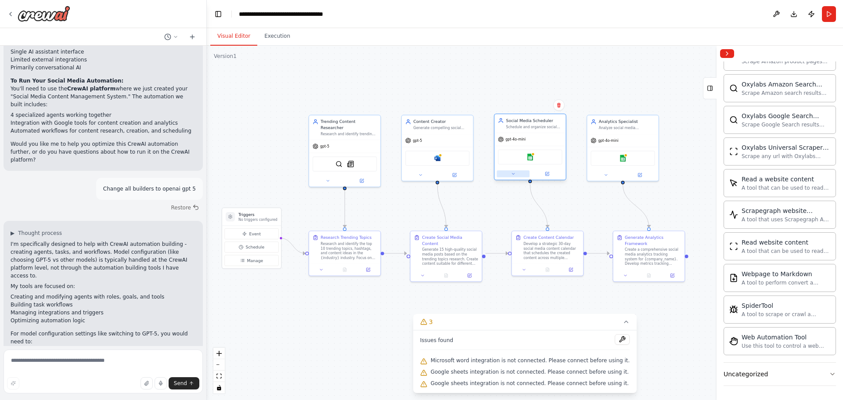
click at [517, 171] on button at bounding box center [513, 173] width 33 height 7
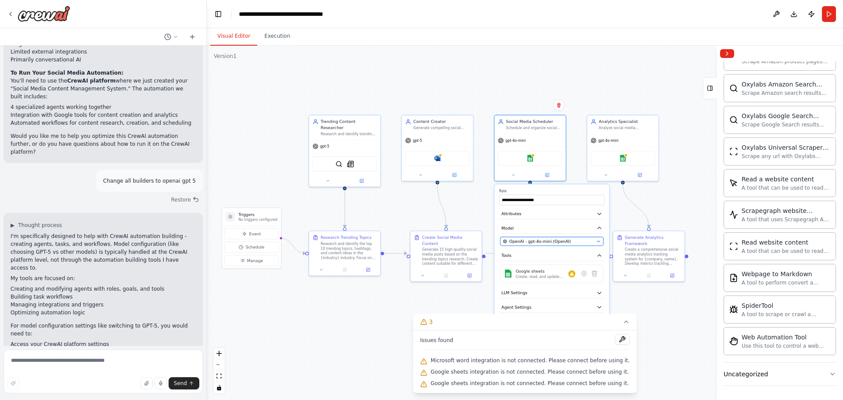
click at [550, 241] on span "OpenAI - gpt-4o-mini (OpenAI)" at bounding box center [539, 241] width 61 height 6
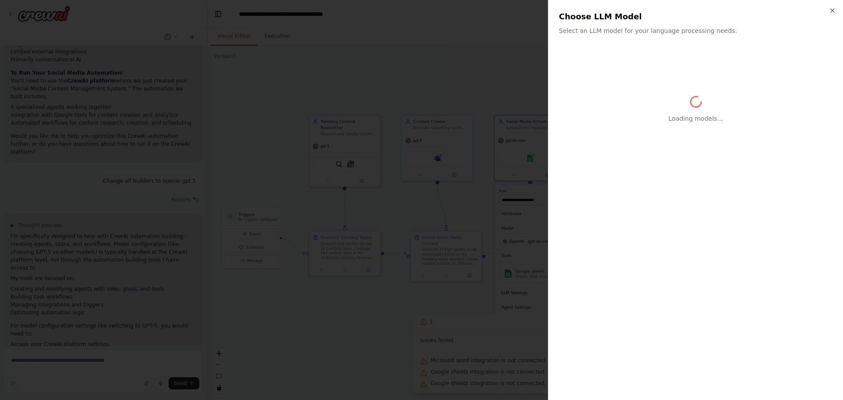
click at [828, 13] on h2 "Choose LLM Model" at bounding box center [696, 17] width 274 height 12
click at [830, 13] on icon "button" at bounding box center [832, 10] width 7 height 7
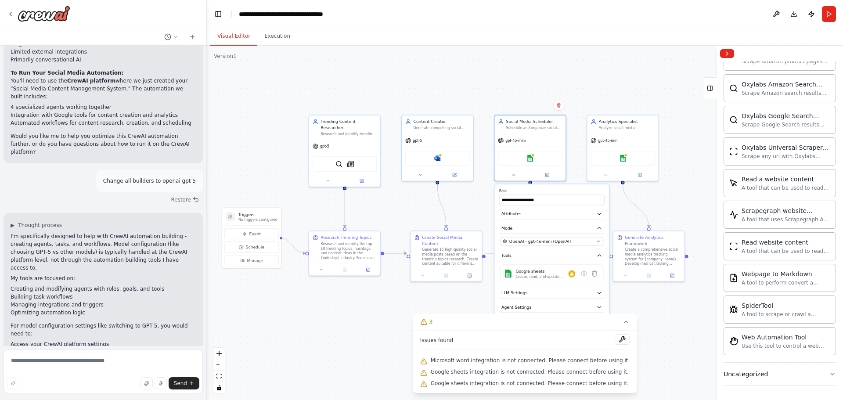
click at [674, 154] on div ".deletable-edge-delete-btn { width: 20px; height: 20px; border: 0px solid #ffff…" at bounding box center [525, 223] width 636 height 354
click at [408, 195] on div ".deletable-edge-delete-btn { width: 20px; height: 20px; border: 0px solid #ffff…" at bounding box center [525, 223] width 636 height 354
click at [325, 360] on div ".deletable-edge-delete-btn { width: 20px; height: 20px; border: 0px solid #ffff…" at bounding box center [525, 223] width 636 height 354
click at [623, 319] on icon at bounding box center [626, 321] width 7 height 7
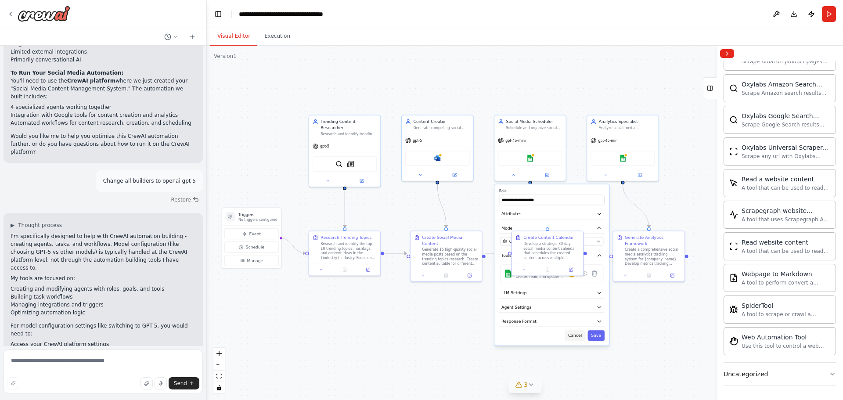
click at [573, 336] on button "Cancel" at bounding box center [575, 335] width 21 height 11
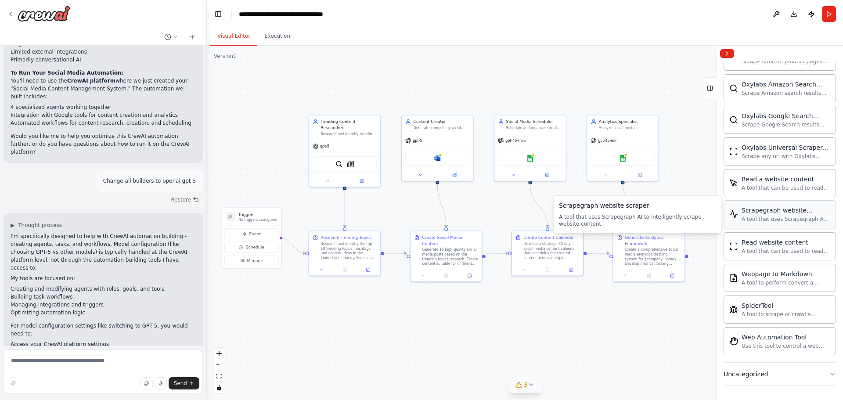
click at [781, 220] on div "A tool that uses Scrapegraph AI to intelligently scrape website content." at bounding box center [786, 219] width 89 height 7
click at [762, 221] on div "A tool that uses Scrapegraph AI to intelligently scrape website content." at bounding box center [786, 219] width 89 height 7
click at [329, 177] on icon at bounding box center [327, 179] width 5 height 5
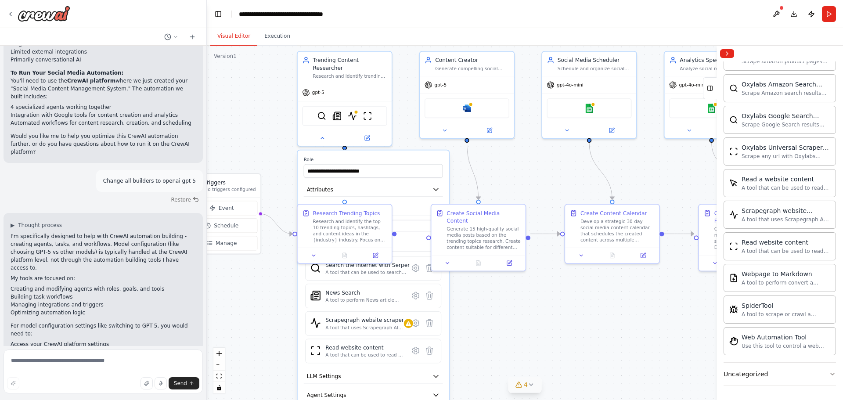
click at [527, 342] on div ".deletable-edge-delete-btn { width: 20px; height: 20px; border: 0px solid #ffff…" at bounding box center [525, 223] width 636 height 354
click at [321, 251] on button at bounding box center [314, 253] width 26 height 9
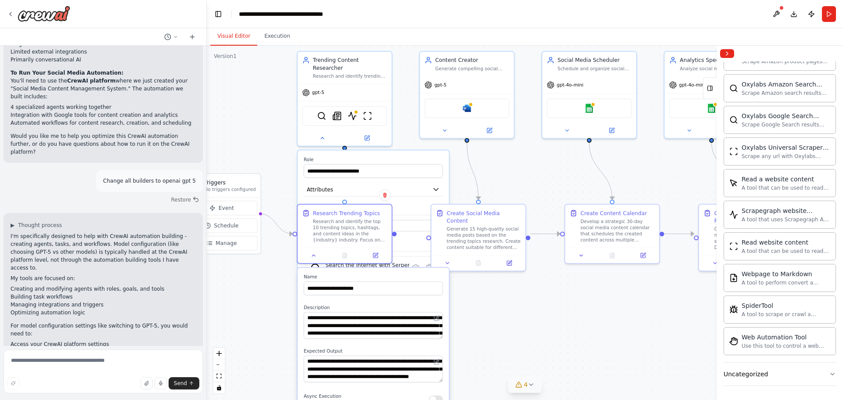
click at [274, 185] on div ".deletable-edge-delete-btn { width: 20px; height: 20px; border: 0px solid #ffff…" at bounding box center [525, 223] width 636 height 354
click at [331, 132] on button at bounding box center [322, 136] width 43 height 9
click at [321, 133] on icon at bounding box center [322, 136] width 6 height 6
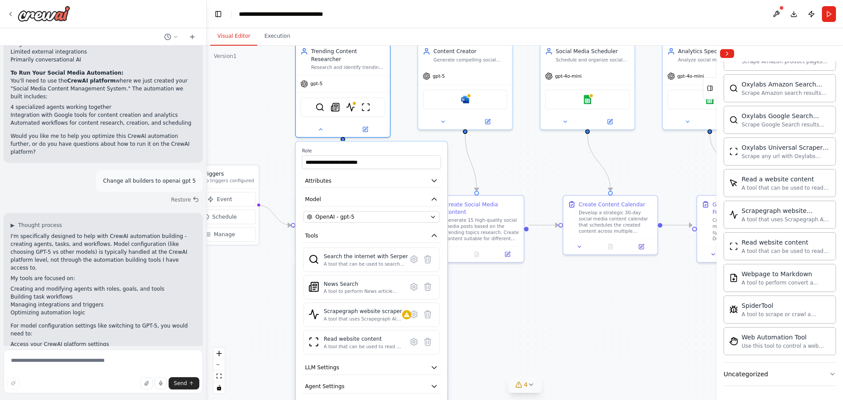
click at [513, 302] on div ".deletable-edge-delete-btn { width: 20px; height: 20px; border: 0px solid #ffff…" at bounding box center [525, 223] width 636 height 354
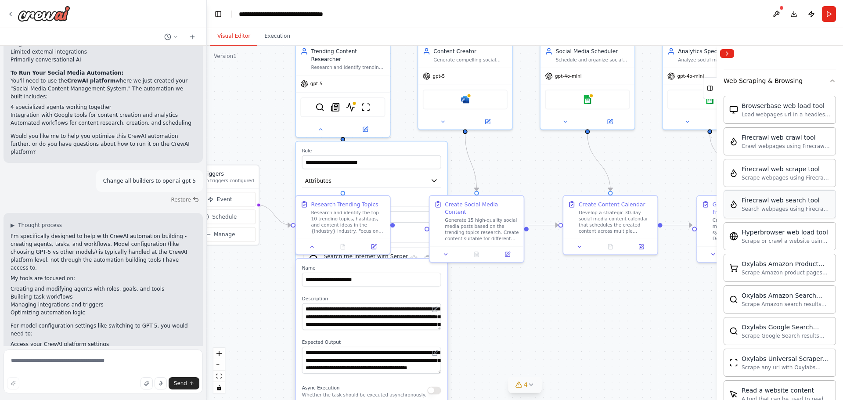
scroll to position [223, 0]
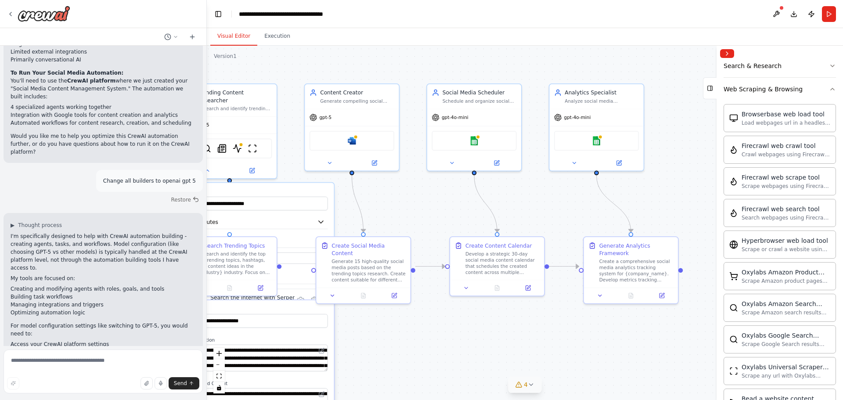
drag, startPoint x: 669, startPoint y: 178, endPoint x: 556, endPoint y: 219, distance: 120.6
click at [556, 219] on div ".deletable-edge-delete-btn { width: 20px; height: 20px; border: 0px solid #ffff…" at bounding box center [525, 223] width 636 height 354
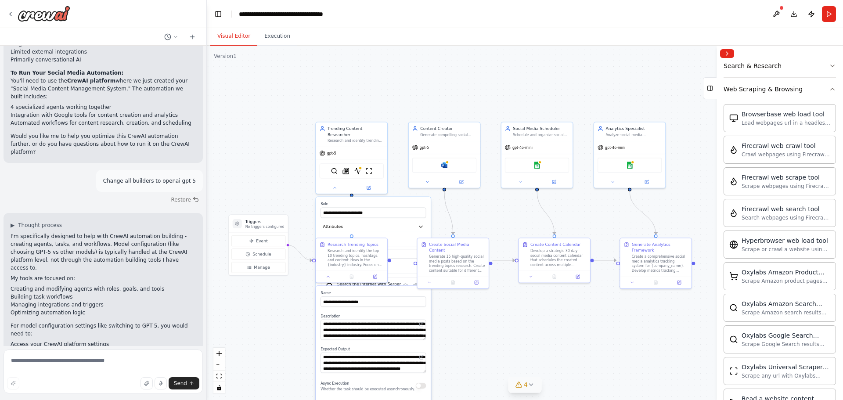
drag, startPoint x: 467, startPoint y: 204, endPoint x: 491, endPoint y: 216, distance: 27.7
click at [491, 216] on div ".deletable-edge-delete-btn { width: 20px; height: 20px; border: 0px solid #ffff…" at bounding box center [525, 223] width 636 height 354
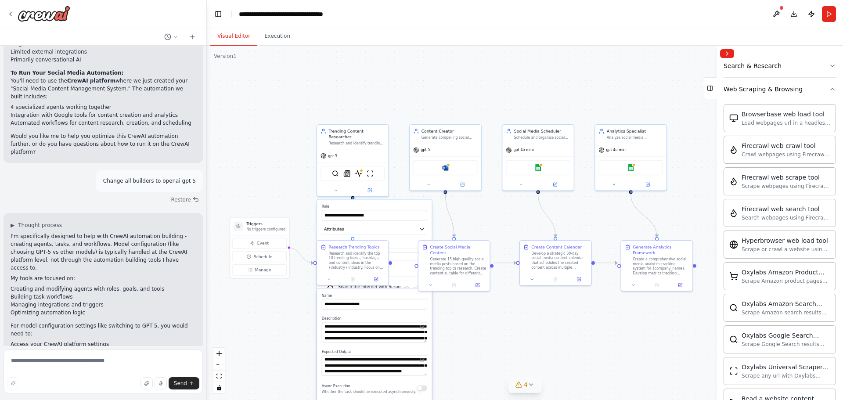
click at [497, 217] on div ".deletable-edge-delete-btn { width: 20px; height: 20px; border: 0px solid #ffff…" at bounding box center [525, 223] width 636 height 354
click at [284, 307] on div ".deletable-edge-delete-btn { width: 20px; height: 20px; border: 0px solid #ffff…" at bounding box center [525, 223] width 636 height 354
click at [519, 389] on button "4" at bounding box center [525, 385] width 34 height 16
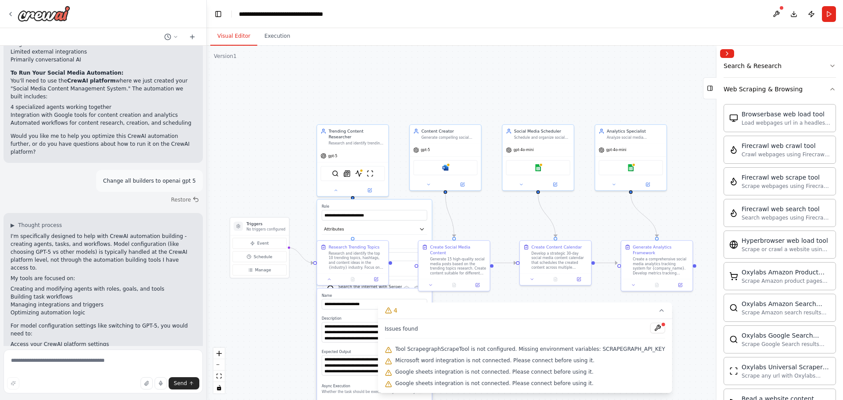
click at [257, 328] on div ".deletable-edge-delete-btn { width: 20px; height: 20px; border: 0px solid #ffff…" at bounding box center [525, 223] width 636 height 354
click at [108, 360] on textarea at bounding box center [103, 371] width 199 height 44
click at [450, 168] on div "Microsoft word" at bounding box center [445, 166] width 64 height 15
click at [425, 182] on button at bounding box center [428, 183] width 33 height 7
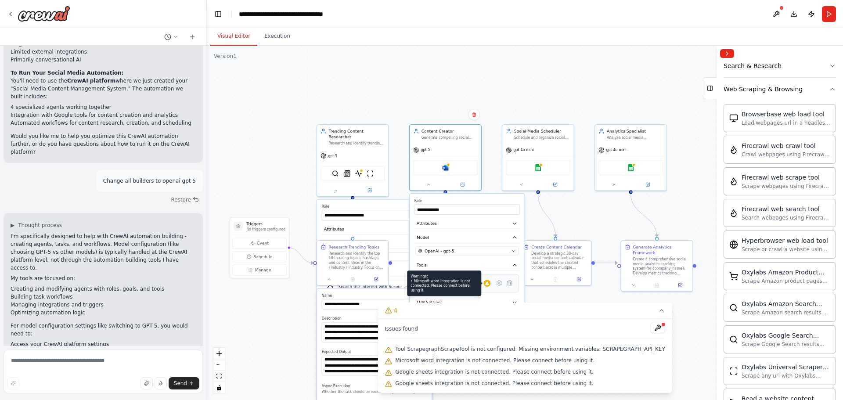
click at [488, 286] on div at bounding box center [487, 283] width 7 height 7
click at [658, 308] on icon at bounding box center [661, 310] width 7 height 7
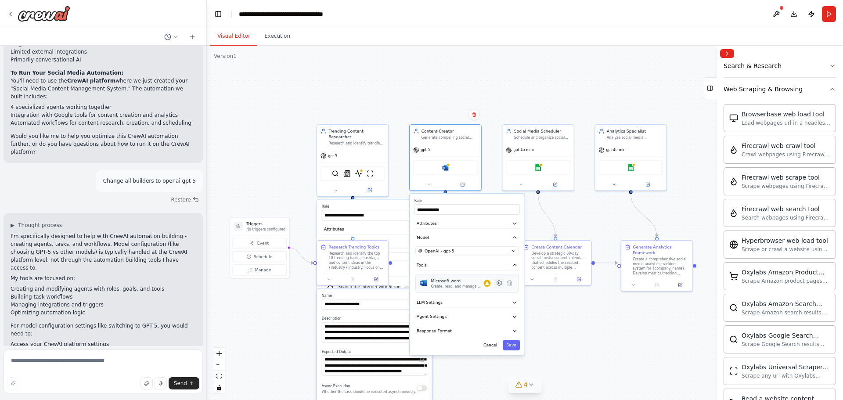
click at [500, 284] on icon at bounding box center [499, 283] width 5 height 5
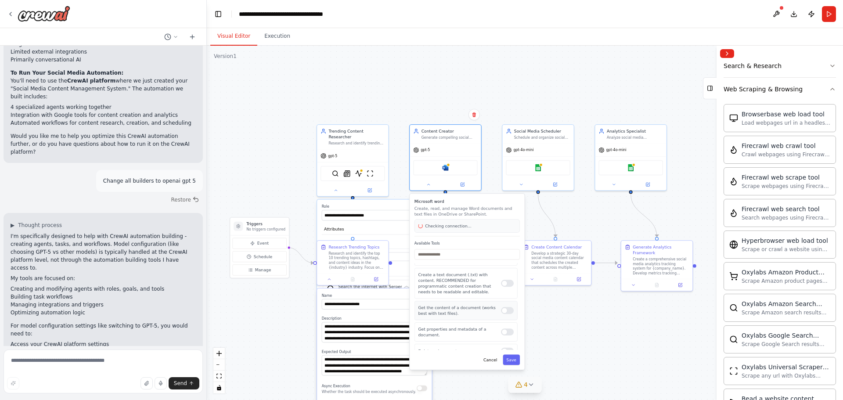
scroll to position [38, 0]
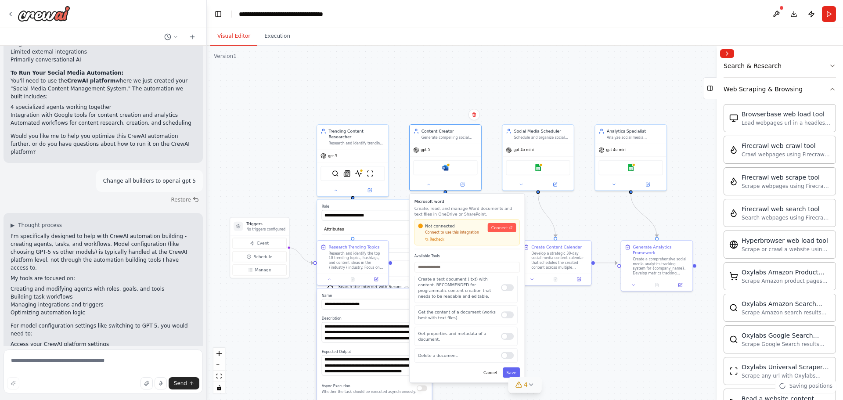
click at [500, 233] on div "Not connected Connect to use this integration Recheck Connect" at bounding box center [467, 232] width 98 height 18
click at [501, 230] on span "Connect" at bounding box center [499, 228] width 17 height 6
click at [438, 239] on span "Recheck" at bounding box center [437, 239] width 14 height 5
click at [502, 228] on span "Connect" at bounding box center [499, 228] width 17 height 6
click at [553, 153] on div "gpt-4o-mini" at bounding box center [537, 149] width 71 height 13
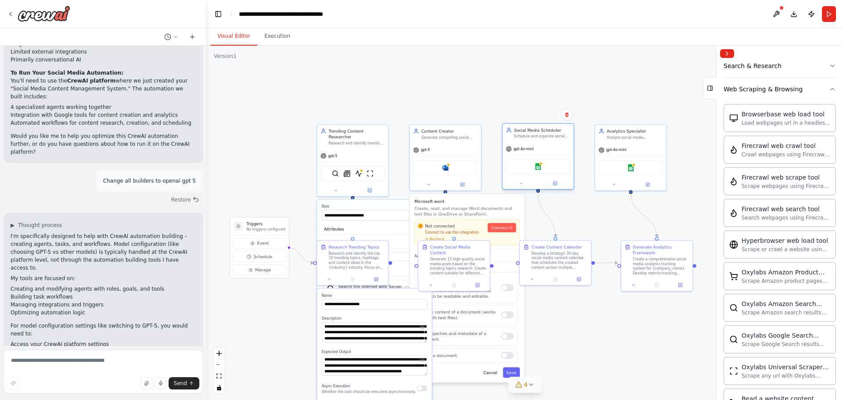
click at [544, 168] on div "Google sheets" at bounding box center [538, 166] width 64 height 15
click at [536, 168] on img at bounding box center [538, 166] width 7 height 7
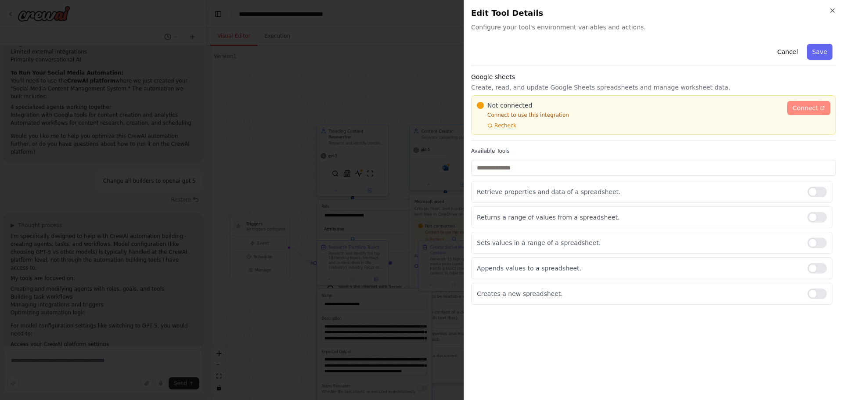
click at [804, 108] on span "Connect" at bounding box center [805, 108] width 25 height 9
click at [505, 126] on span "Recheck" at bounding box center [505, 125] width 22 height 7
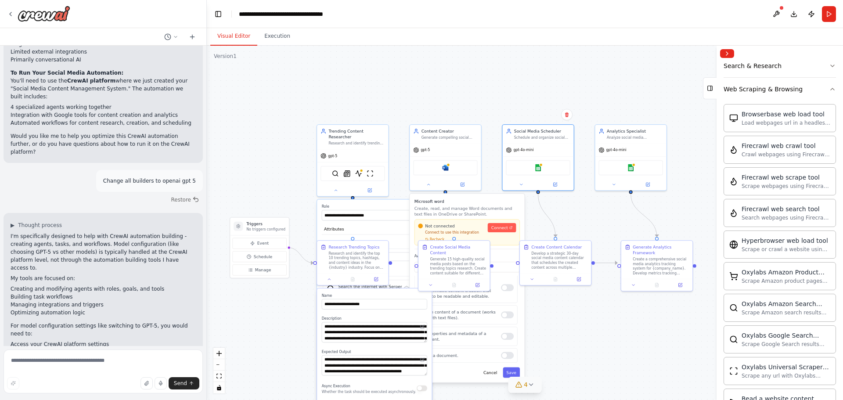
click at [303, 115] on div ".deletable-edge-delete-btn { width: 20px; height: 20px; border: 0px solid #ffff…" at bounding box center [525, 223] width 636 height 354
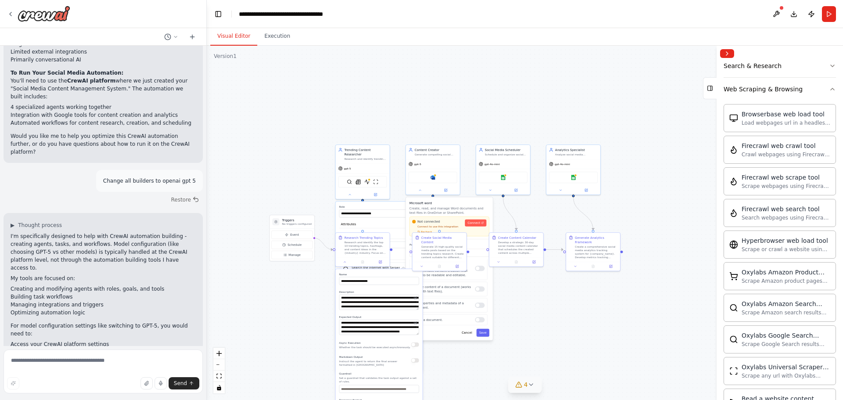
click at [593, 284] on div ".deletable-edge-delete-btn { width: 20px; height: 20px; border: 0px solid #ffff…" at bounding box center [525, 223] width 636 height 354
click at [470, 337] on div "Microsoft word Create, read, and manage Word documents and text files in OneDri…" at bounding box center [448, 268] width 87 height 143
click at [466, 332] on button "Cancel" at bounding box center [466, 333] width 16 height 8
click at [465, 333] on button "Cancel" at bounding box center [466, 333] width 16 height 8
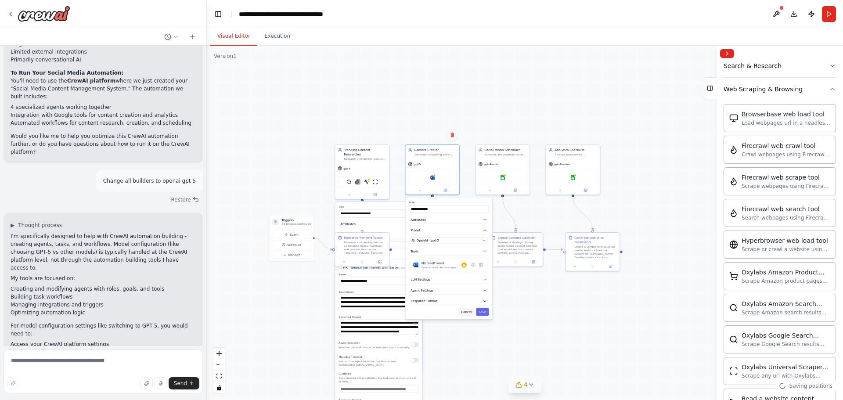
click at [471, 312] on button "Cancel" at bounding box center [466, 312] width 16 height 8
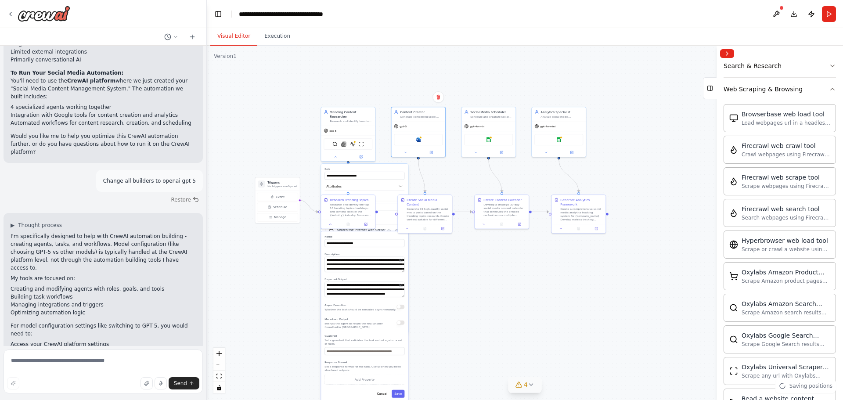
drag, startPoint x: 320, startPoint y: 339, endPoint x: 306, endPoint y: 302, distance: 40.3
click at [306, 302] on div ".deletable-edge-delete-btn { width: 20px; height: 20px; border: 0px solid #ffff…" at bounding box center [525, 223] width 636 height 354
click at [383, 392] on button "Cancel" at bounding box center [382, 394] width 16 height 8
click at [382, 390] on button "Cancel" at bounding box center [382, 394] width 16 height 8
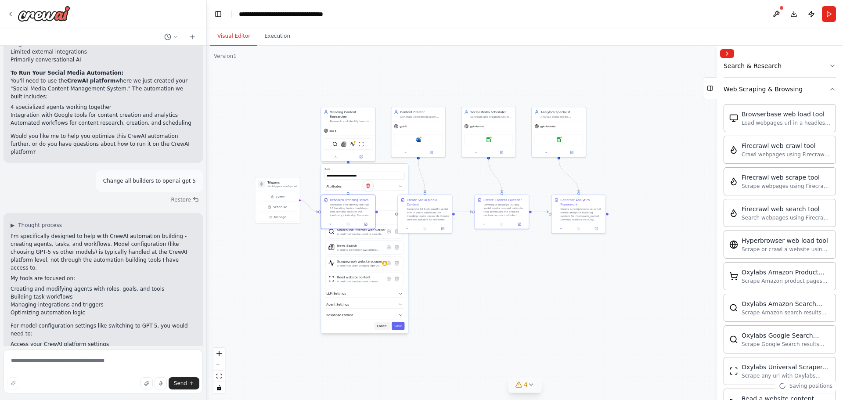
click at [389, 322] on button "Cancel" at bounding box center [382, 326] width 16 height 8
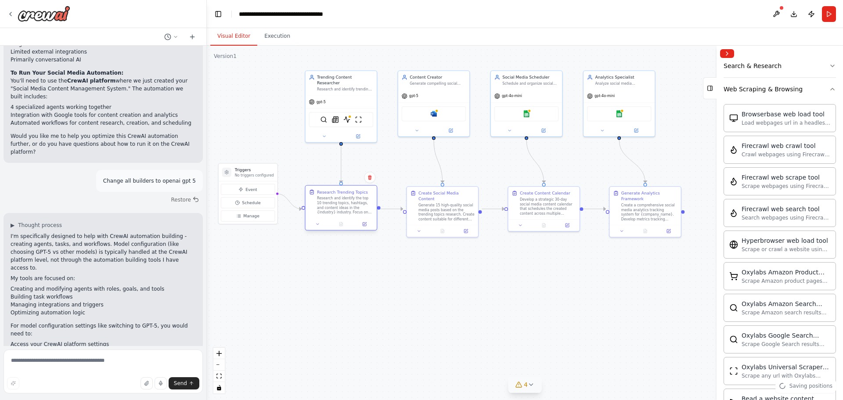
click at [368, 205] on div "Research and identify the top 10 trending topics, hashtags, and content ideas i…" at bounding box center [345, 205] width 56 height 18
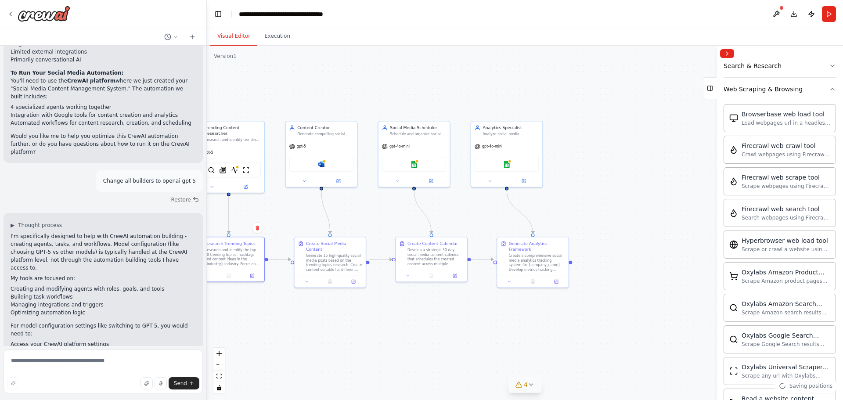
drag, startPoint x: 390, startPoint y: 332, endPoint x: 383, endPoint y: 336, distance: 7.7
click at [383, 336] on div ".deletable-edge-delete-btn { width: 20px; height: 20px; border: 0px solid #ffff…" at bounding box center [525, 223] width 636 height 354
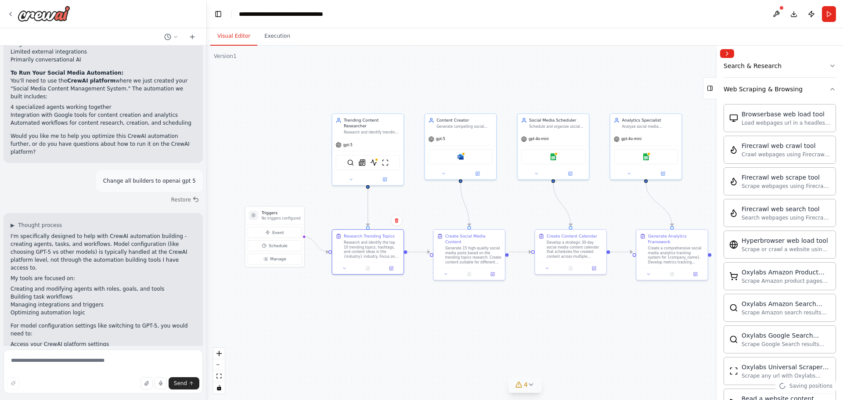
drag, startPoint x: 445, startPoint y: 207, endPoint x: 581, endPoint y: 200, distance: 136.3
click at [581, 200] on div ".deletable-edge-delete-btn { width: 20px; height: 20px; border: 0px solid #ffff…" at bounding box center [525, 223] width 636 height 354
click at [86, 360] on textarea at bounding box center [103, 371] width 199 height 44
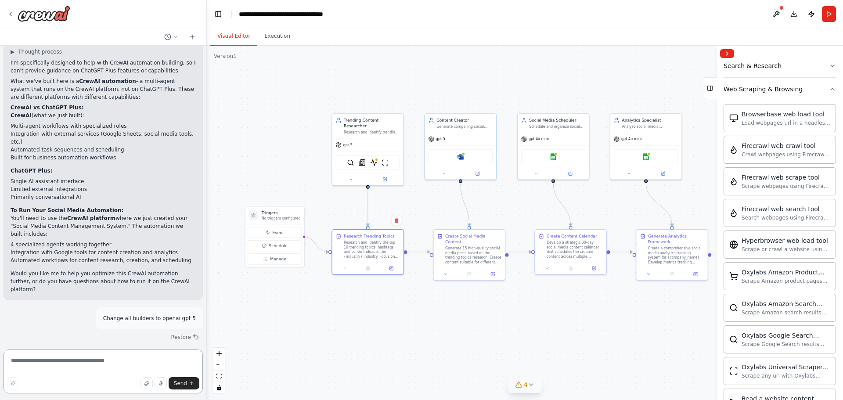
scroll to position [1981, 0]
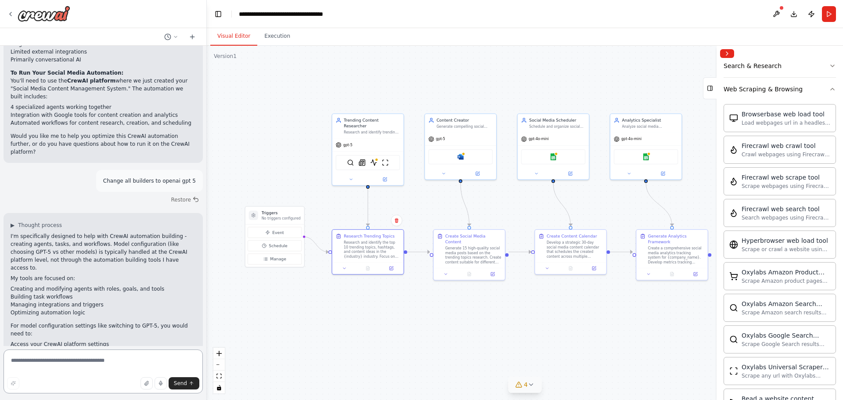
click at [92, 364] on textarea at bounding box center [103, 371] width 199 height 44
type textarea "**********"
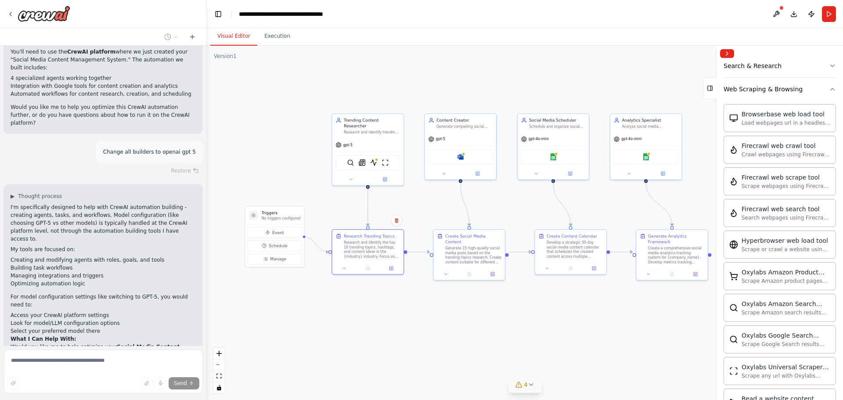
scroll to position [2058, 0]
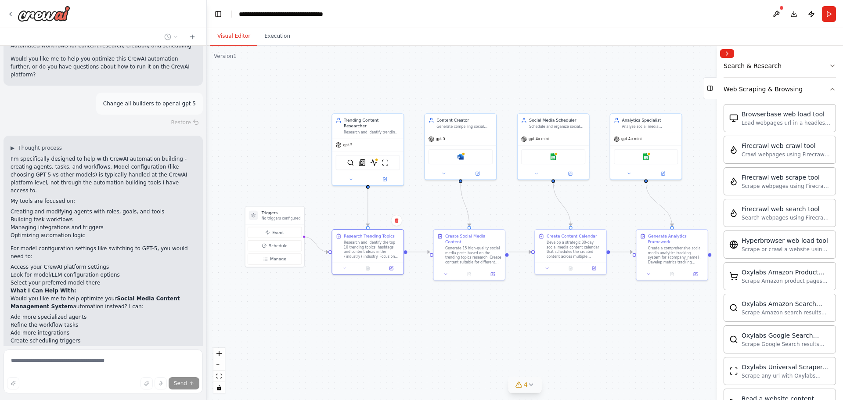
click at [502, 326] on div ".deletable-edge-delete-btn { width: 20px; height: 20px; border: 0px solid #ffff…" at bounding box center [525, 223] width 636 height 354
click at [520, 387] on icon at bounding box center [518, 384] width 7 height 7
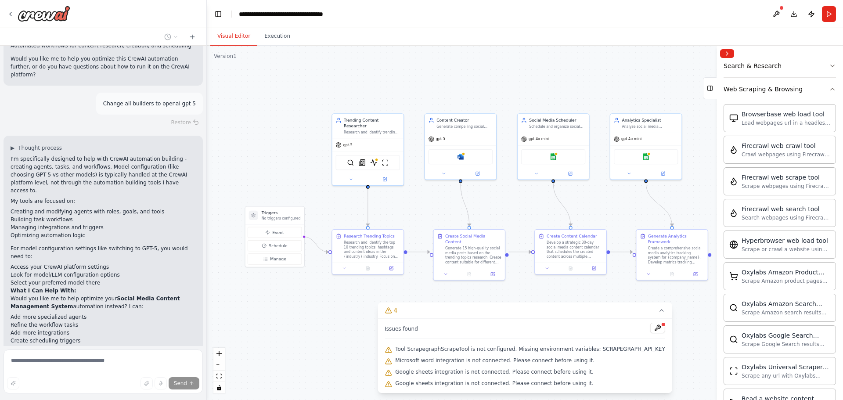
scroll to position [2091, 0]
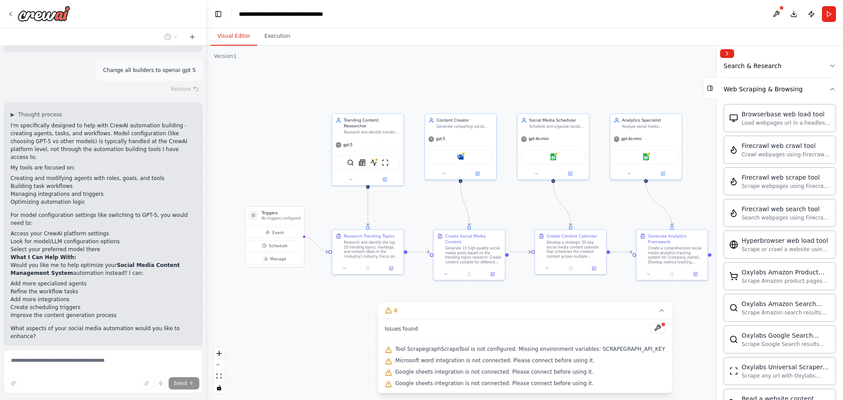
click at [299, 324] on div ".deletable-edge-delete-btn { width: 20px; height: 20px; border: 0px solid #ffff…" at bounding box center [525, 223] width 636 height 354
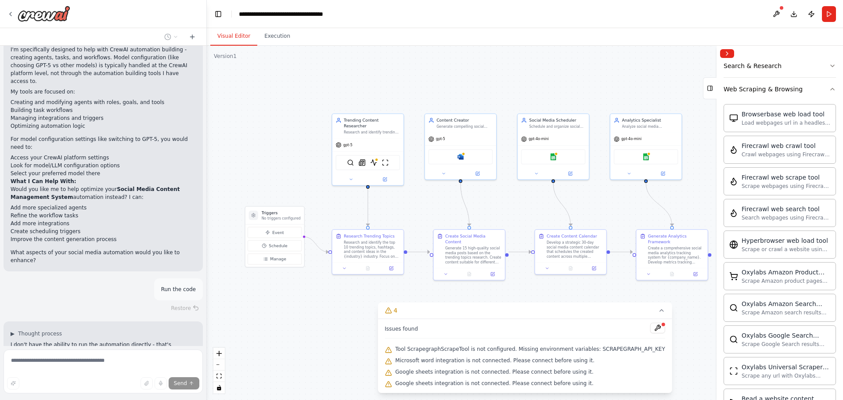
scroll to position [2182, 0]
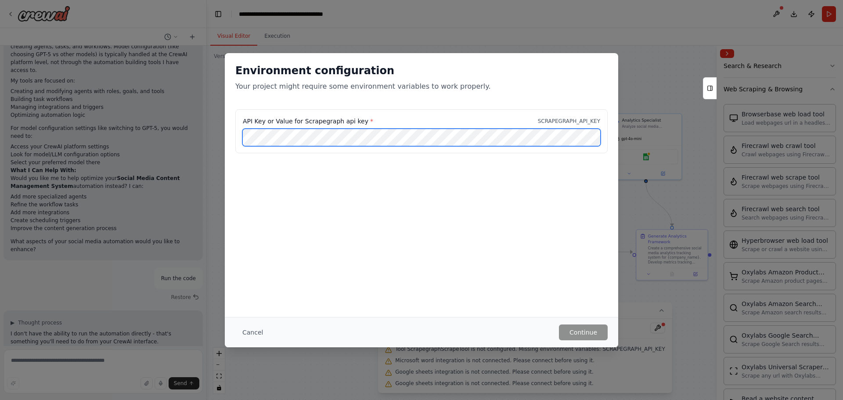
scroll to position [2186, 0]
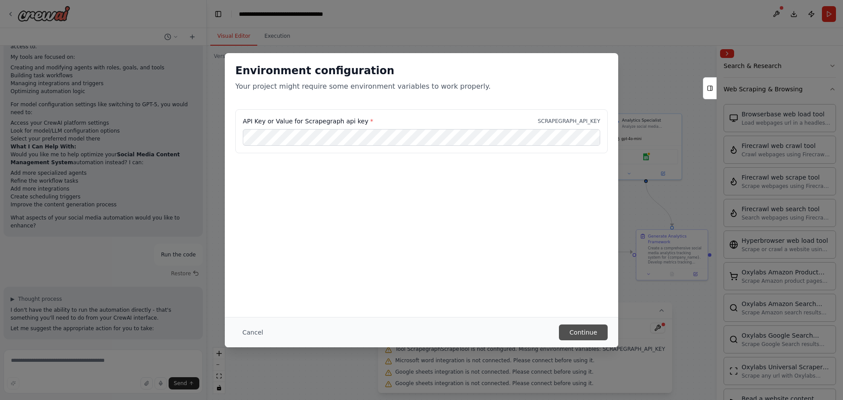
click at [574, 332] on button "Continue" at bounding box center [583, 332] width 49 height 16
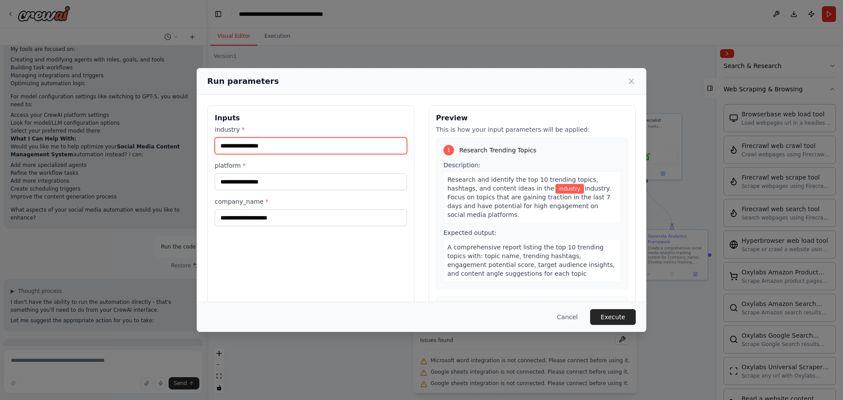
click at [344, 142] on input "industry *" at bounding box center [311, 145] width 192 height 17
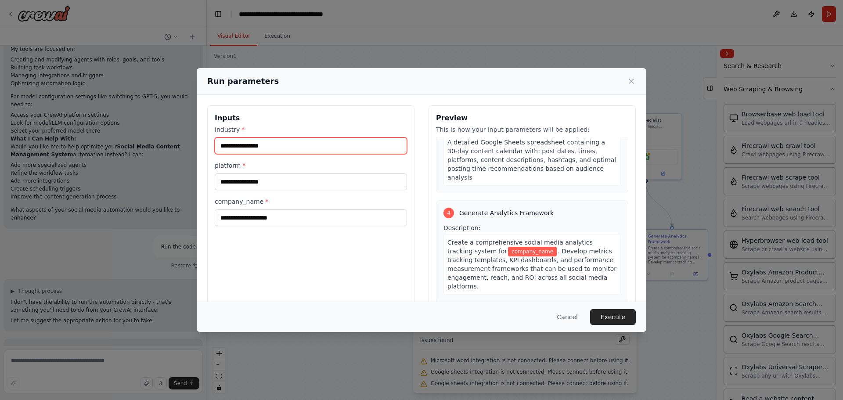
scroll to position [469, 0]
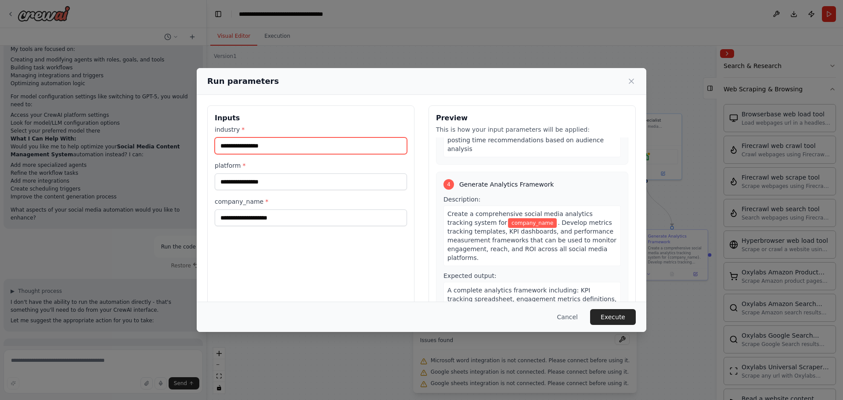
click at [318, 151] on input "industry *" at bounding box center [311, 145] width 192 height 17
type input "**********"
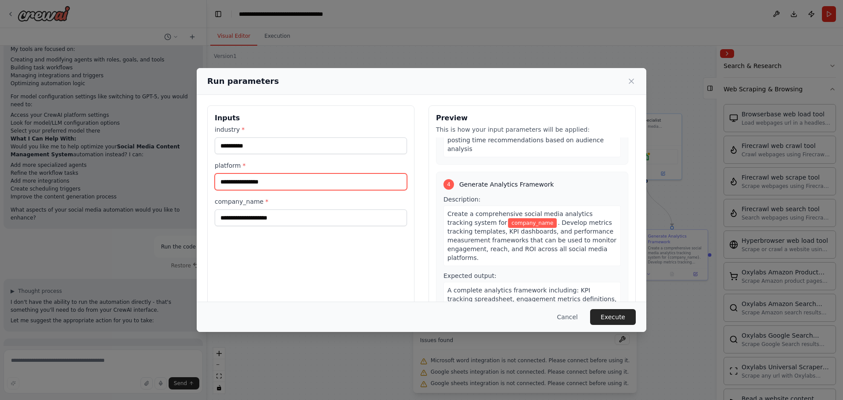
click at [345, 176] on input "platform *" at bounding box center [311, 181] width 192 height 17
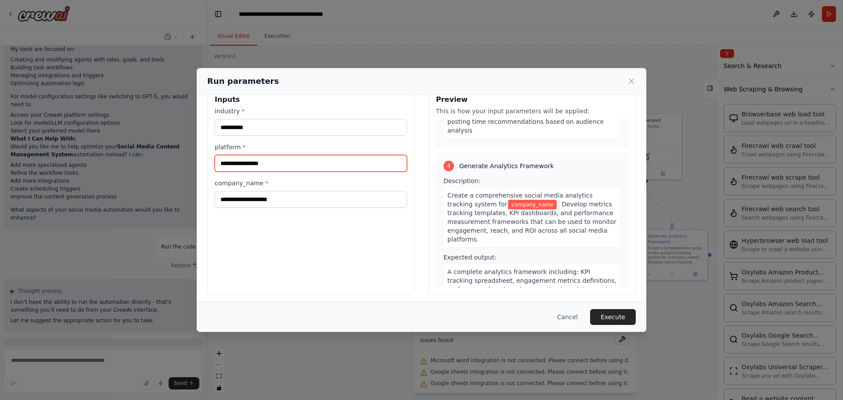
scroll to position [22, 0]
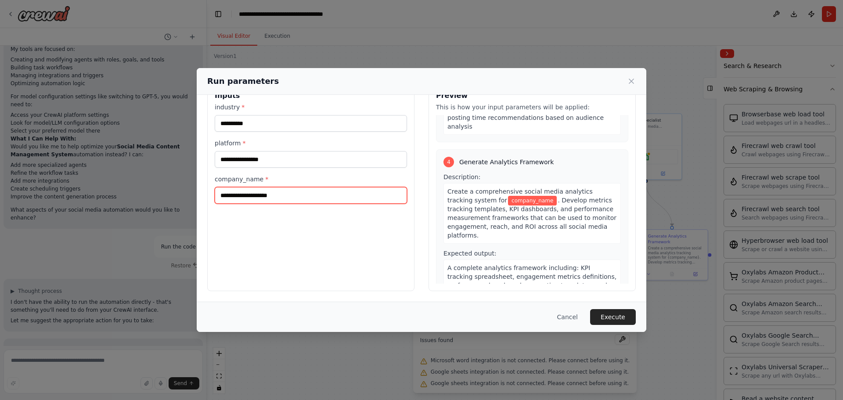
click at [346, 196] on input "company_name *" at bounding box center [311, 195] width 192 height 17
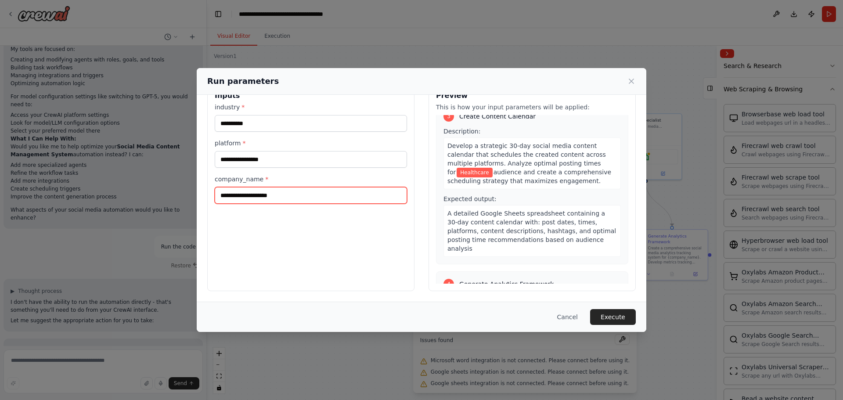
scroll to position [469, 0]
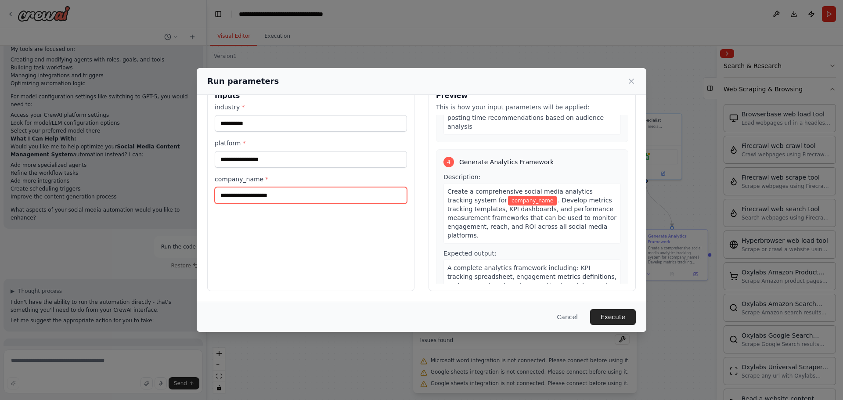
click at [345, 194] on input "company_name *" at bounding box center [311, 195] width 192 height 17
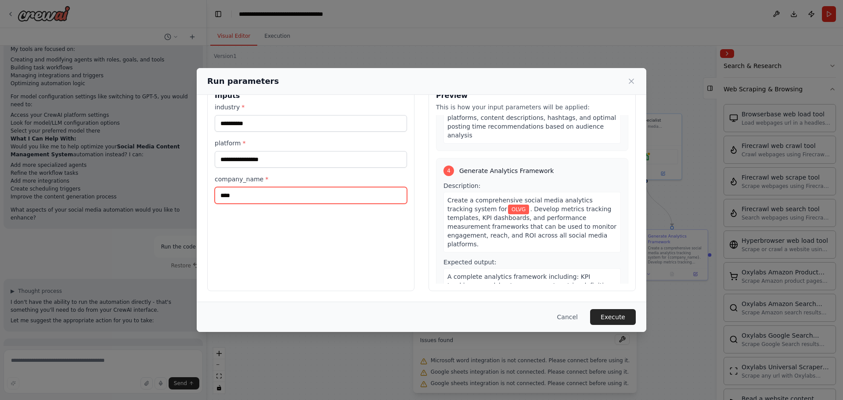
type input "****"
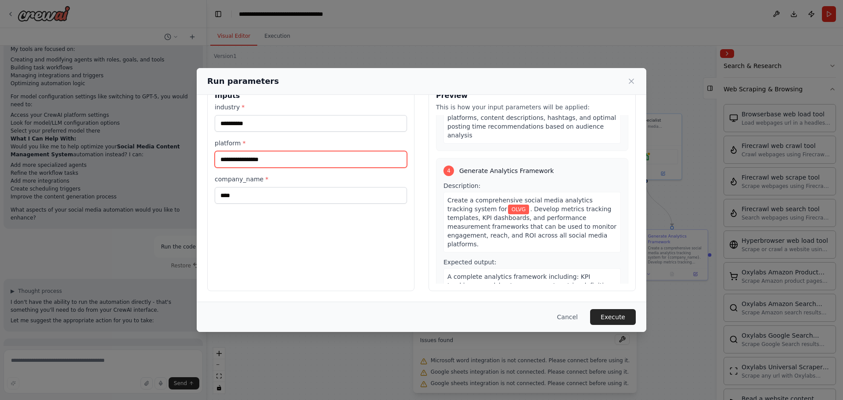
click at [288, 164] on input "platform *" at bounding box center [311, 159] width 192 height 17
click at [281, 159] on input "platform *" at bounding box center [311, 159] width 192 height 17
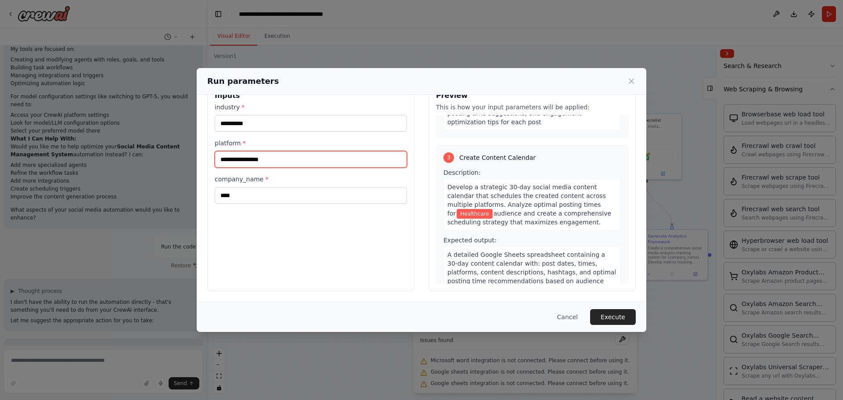
scroll to position [220, 0]
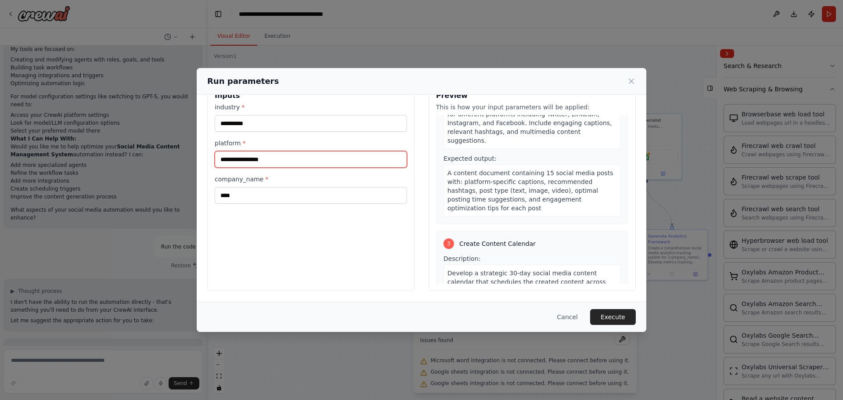
click at [228, 160] on input "platform *" at bounding box center [311, 159] width 192 height 17
type input "*********"
click at [598, 313] on button "Execute" at bounding box center [613, 317] width 46 height 16
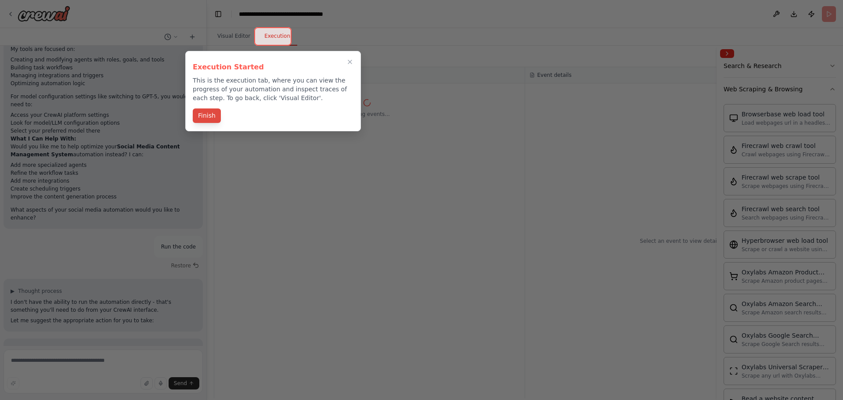
click at [209, 117] on button "Finish" at bounding box center [207, 115] width 28 height 14
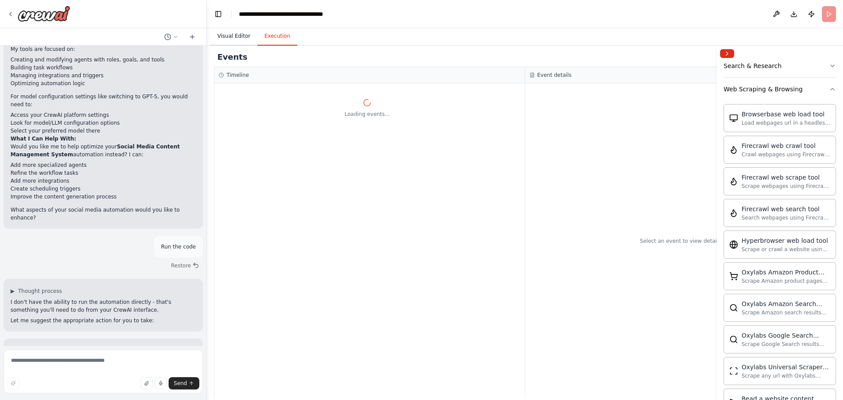
click at [241, 39] on button "Visual Editor" at bounding box center [233, 36] width 47 height 18
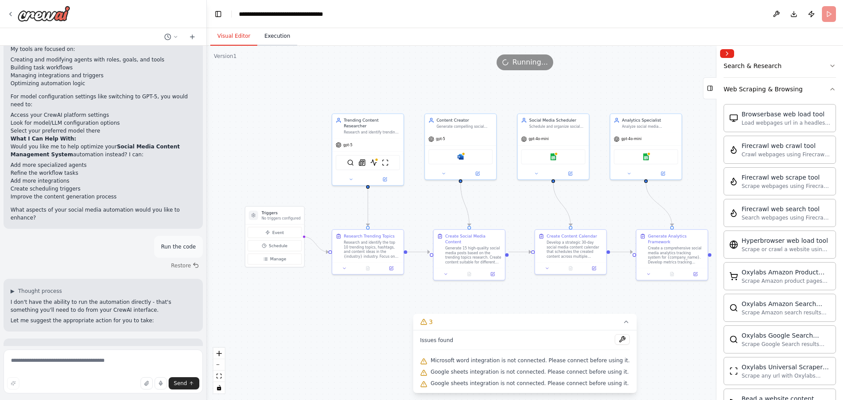
click at [268, 39] on button "Execution" at bounding box center [277, 36] width 40 height 18
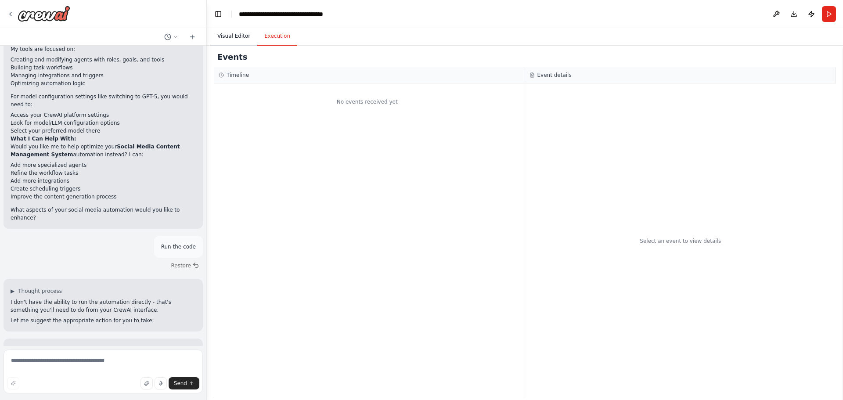
click at [233, 38] on button "Visual Editor" at bounding box center [233, 36] width 47 height 18
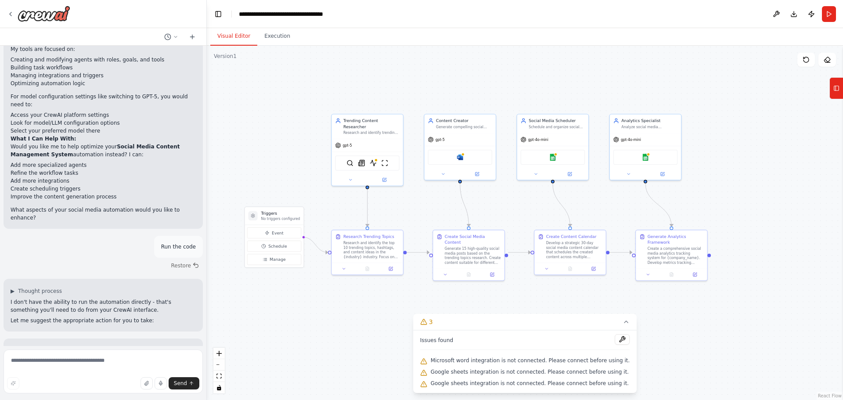
click at [504, 369] on span "Google sheets integration is not connected. Please connect before using it." at bounding box center [530, 371] width 198 height 7
click at [561, 367] on div "Google sheets integration is not connected. Please connect before using it." at bounding box center [525, 372] width 210 height 11
click at [575, 349] on div "Issues found" at bounding box center [525, 342] width 210 height 16
click at [457, 155] on img at bounding box center [460, 156] width 7 height 7
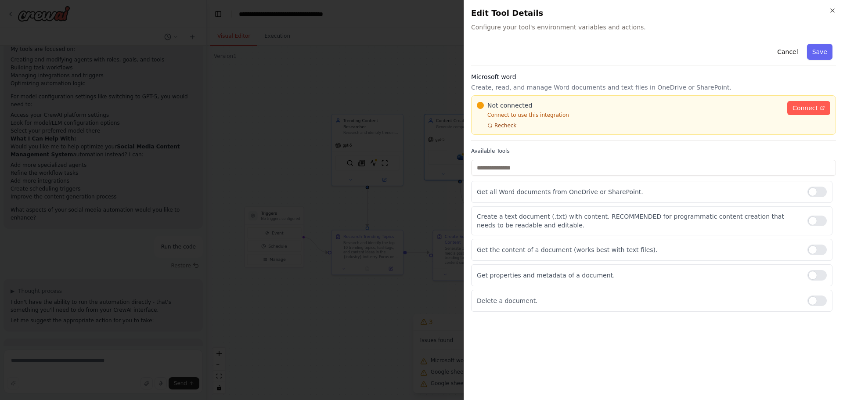
click at [502, 128] on span "Recheck" at bounding box center [505, 125] width 22 height 7
click at [808, 109] on span "Connect" at bounding box center [805, 108] width 25 height 9
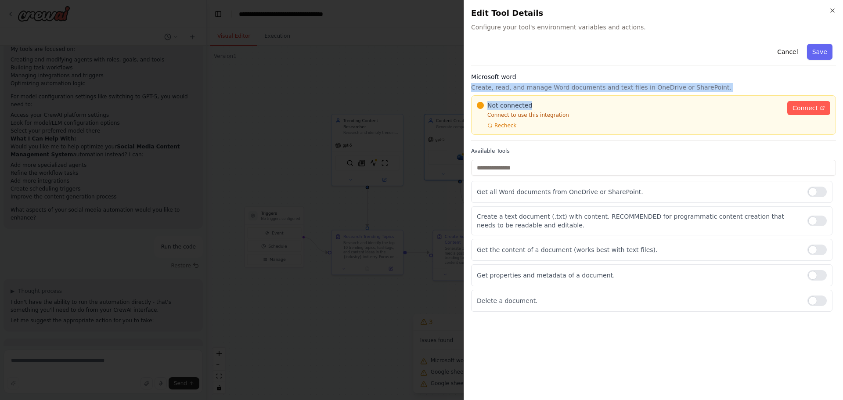
drag, startPoint x: 544, startPoint y: 72, endPoint x: 678, endPoint y: 101, distance: 136.8
click at [678, 101] on div "Cancel Save Microsoft word Create, read, and manage Word documents and text fil…" at bounding box center [653, 175] width 365 height 271
click at [609, 70] on div "Cancel Save Microsoft word Create, read, and manage Word documents and text fil…" at bounding box center [653, 175] width 365 height 271
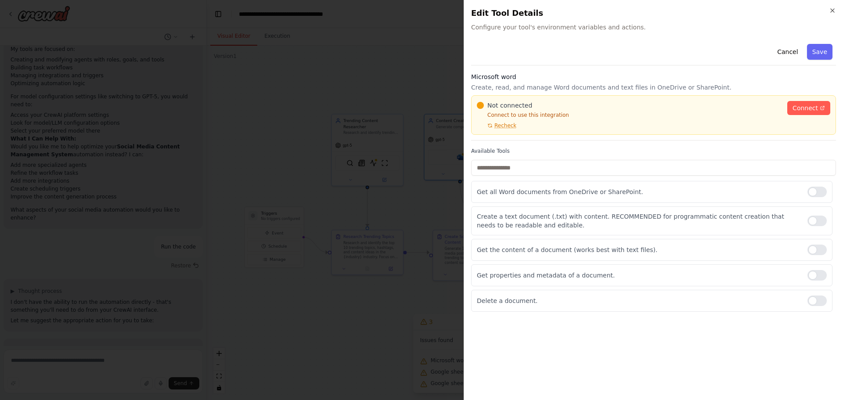
drag, startPoint x: 496, startPoint y: 126, endPoint x: 371, endPoint y: 104, distance: 126.1
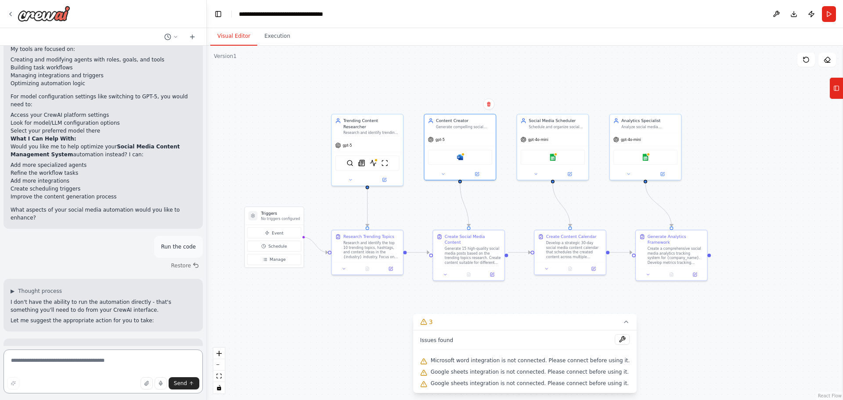
click at [101, 357] on textarea at bounding box center [103, 371] width 199 height 44
type textarea "**"
